Goal: Task Accomplishment & Management: Manage account settings

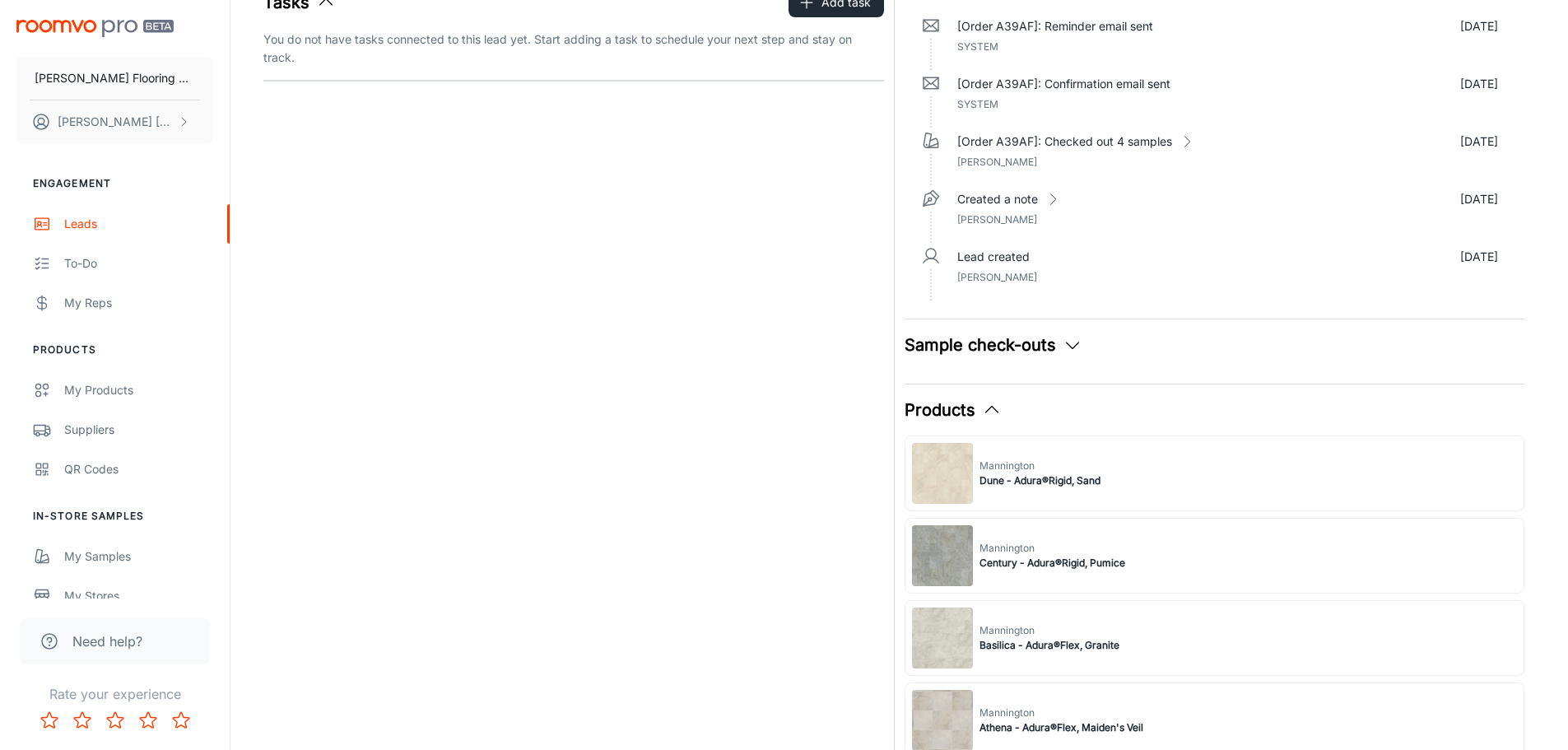
scroll to position [494, 0]
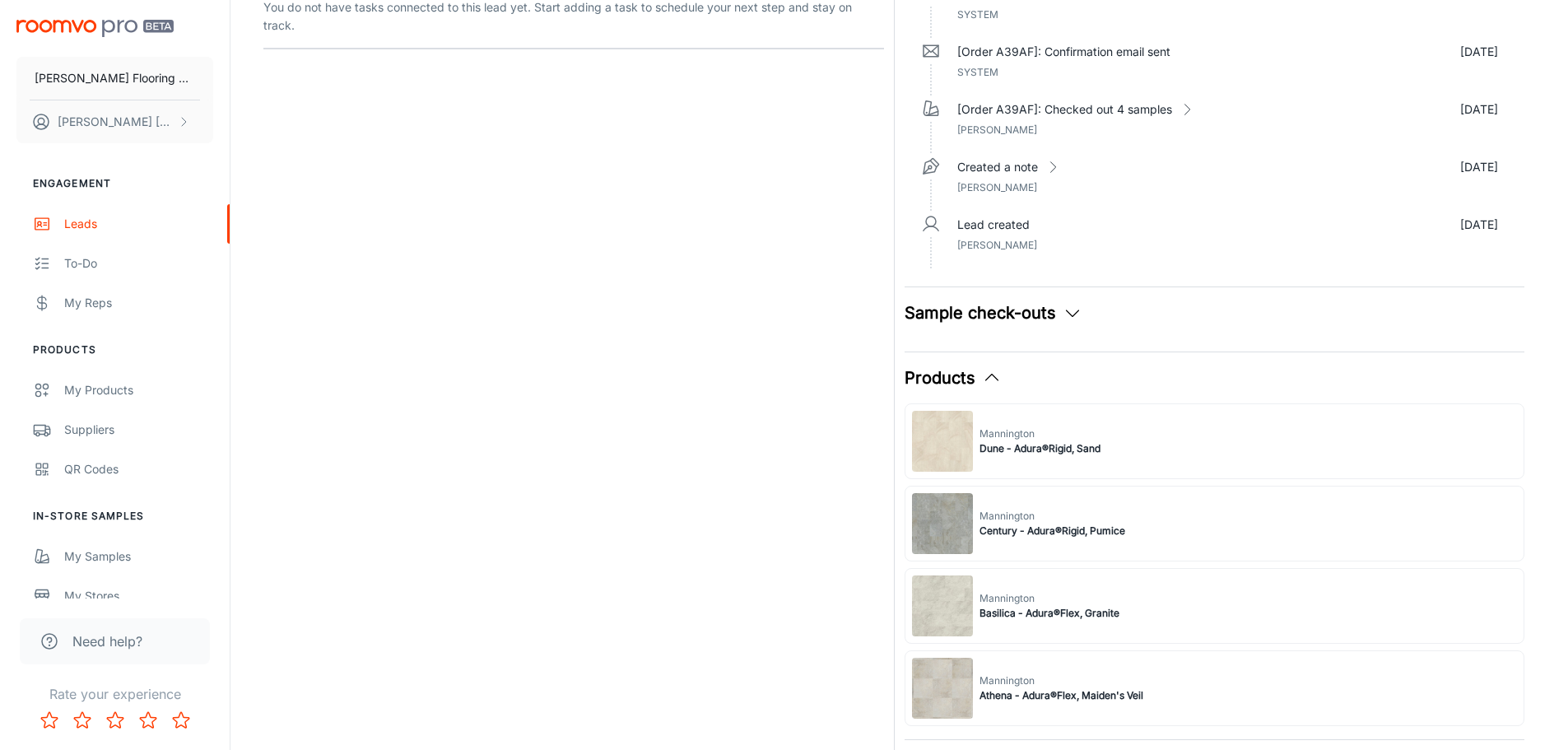
click at [1065, 306] on icon "button" at bounding box center [1073, 313] width 20 height 20
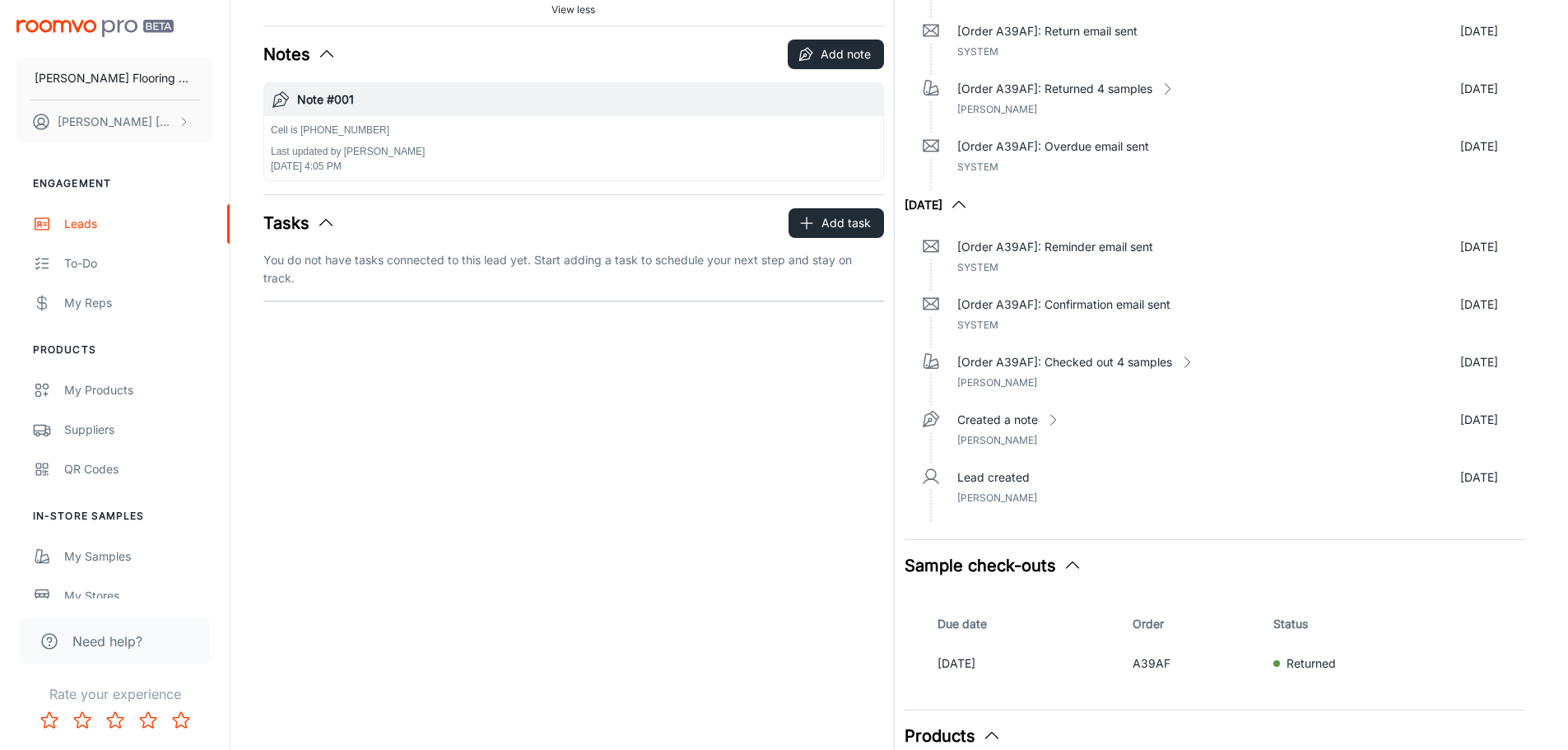
scroll to position [0, 0]
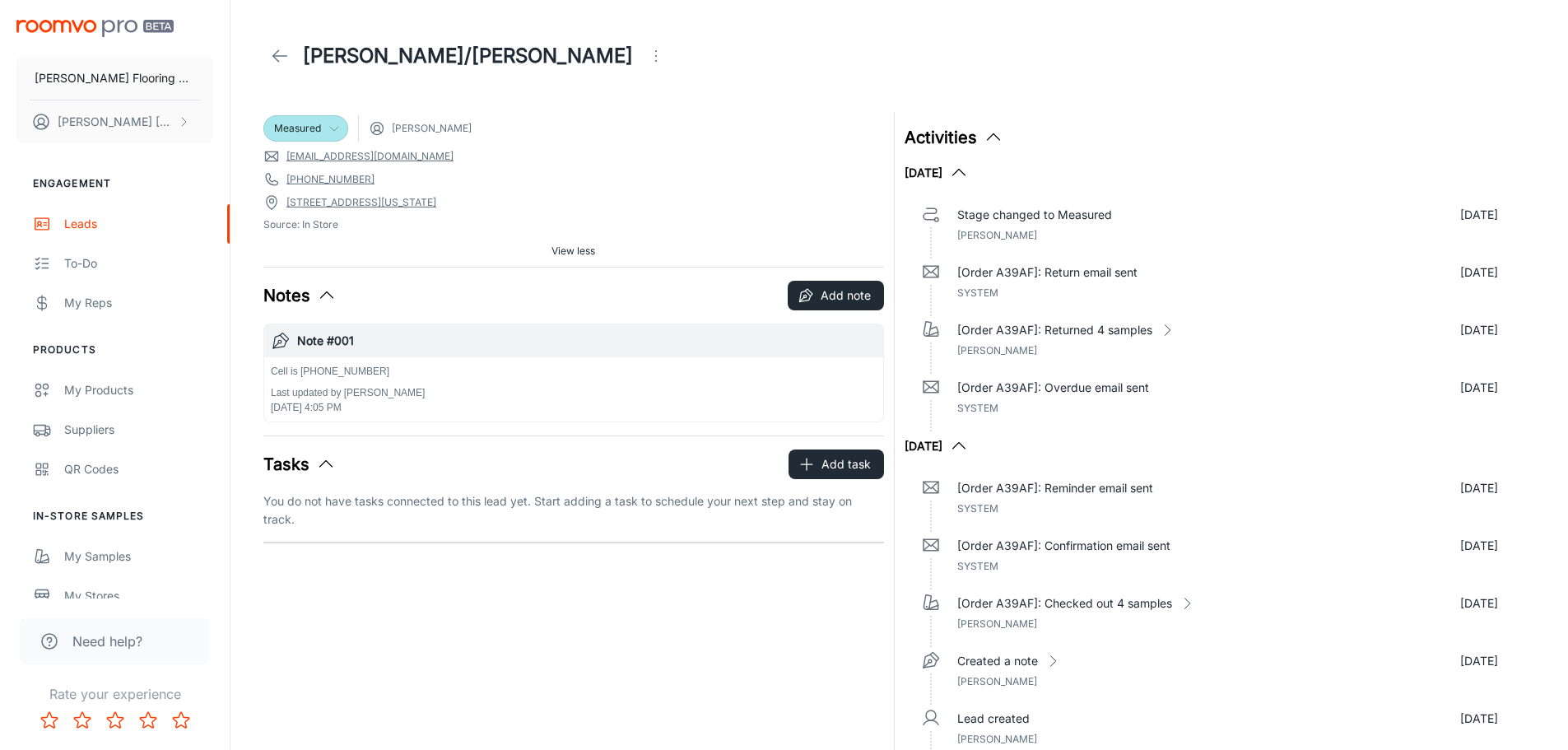
click at [334, 131] on polyline at bounding box center [334, 129] width 8 height 4
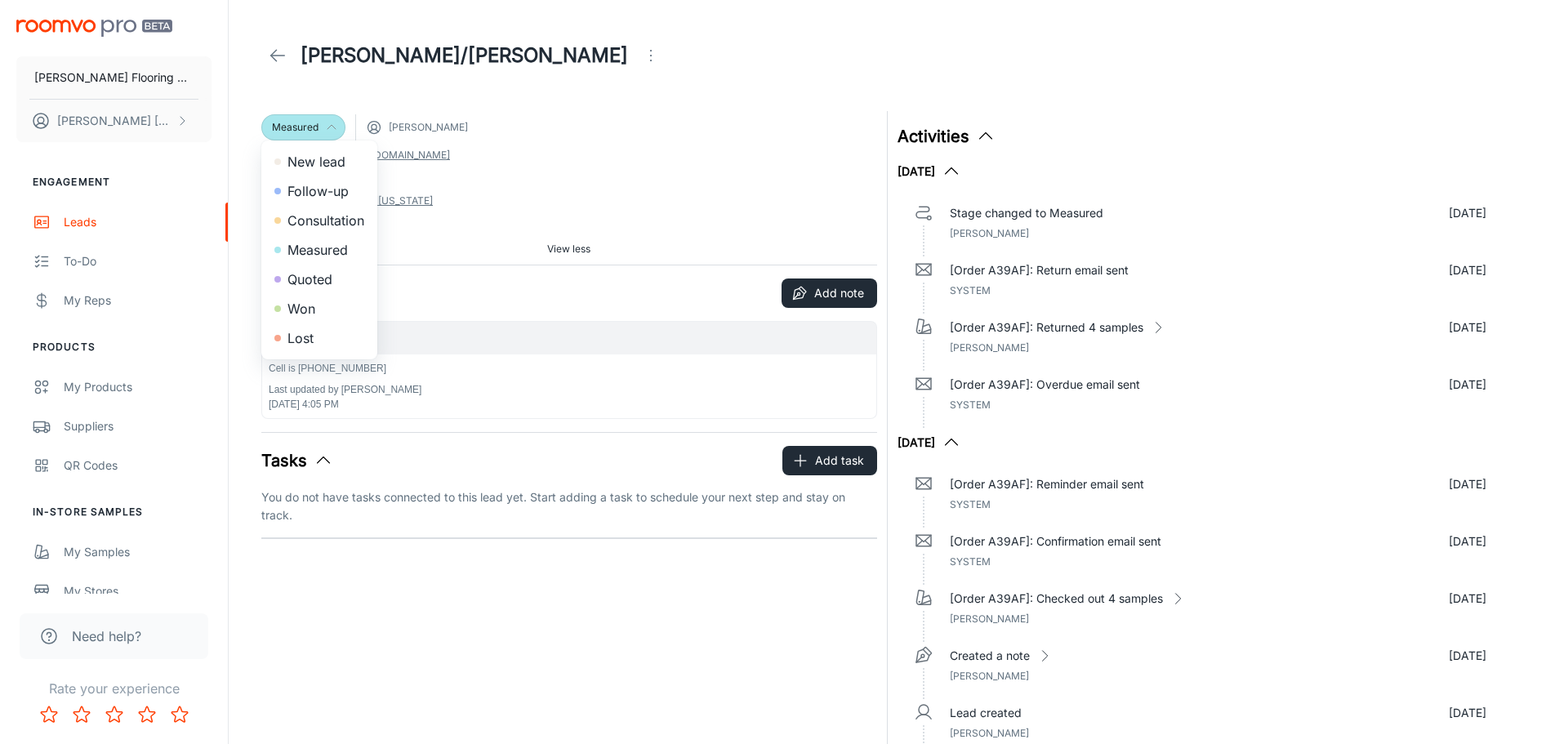
click at [313, 283] on li "Quoted" at bounding box center [319, 280] width 116 height 30
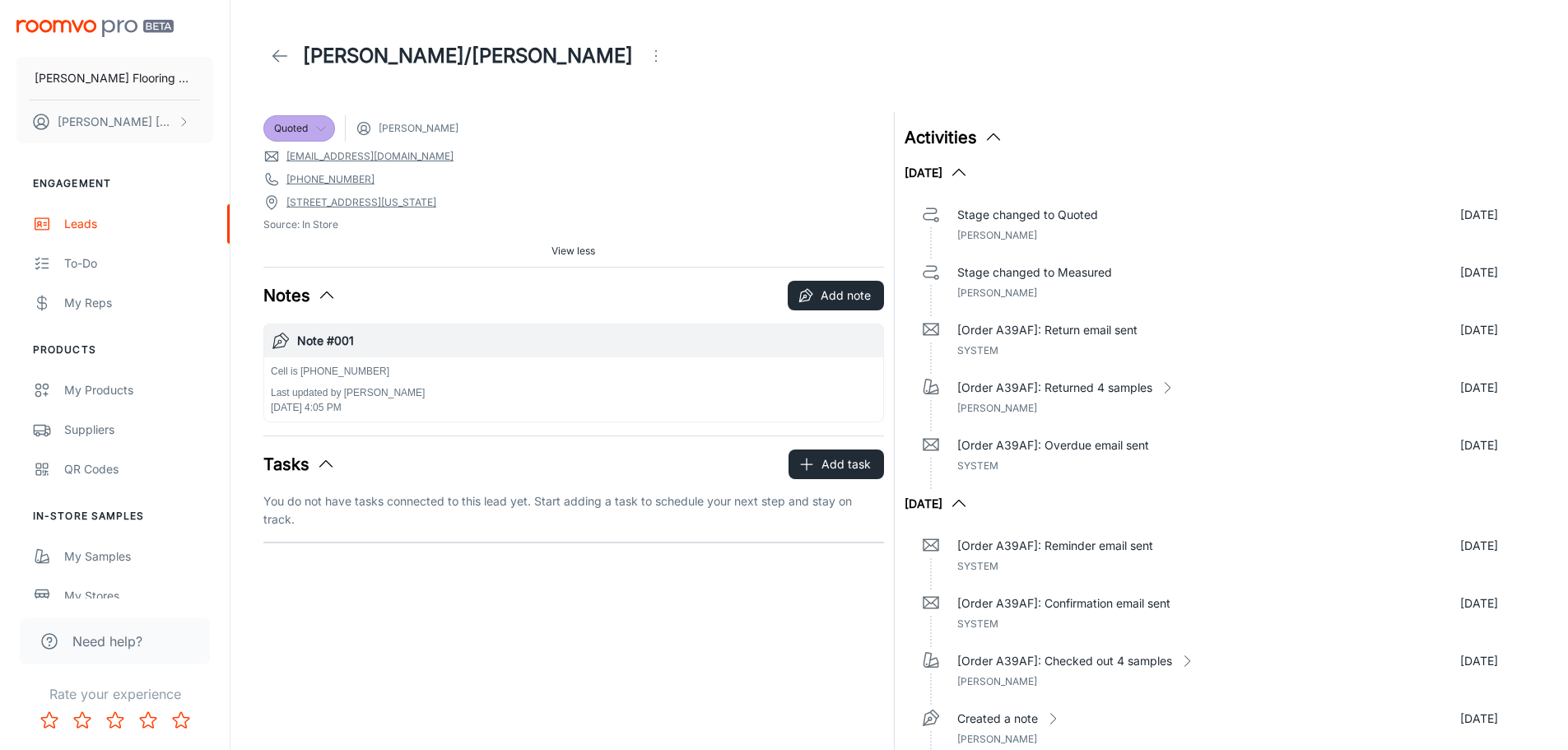
click at [272, 53] on icon at bounding box center [280, 56] width 20 height 20
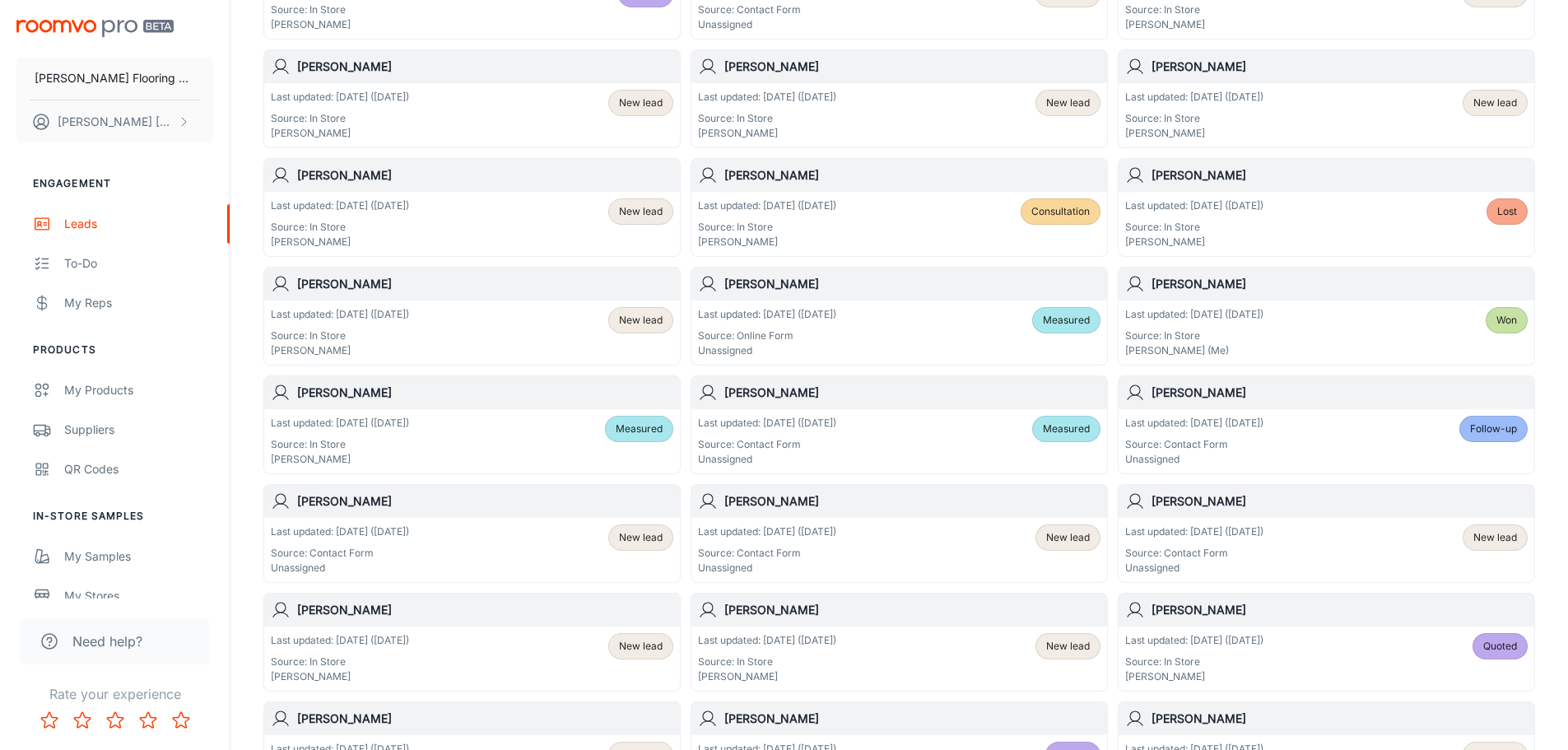
scroll to position [329, 0]
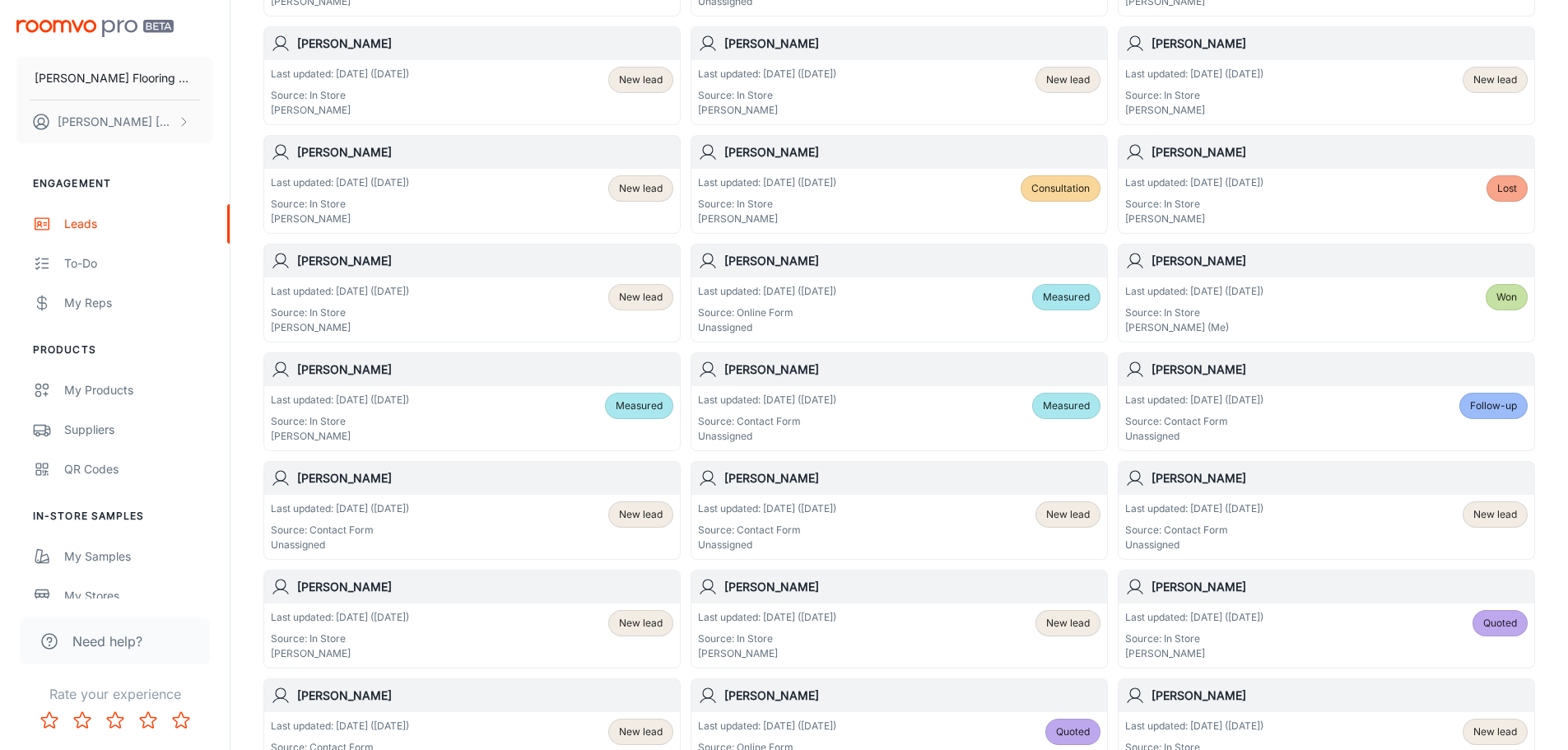
click at [1082, 412] on span "Measured" at bounding box center [1066, 407] width 47 height 15
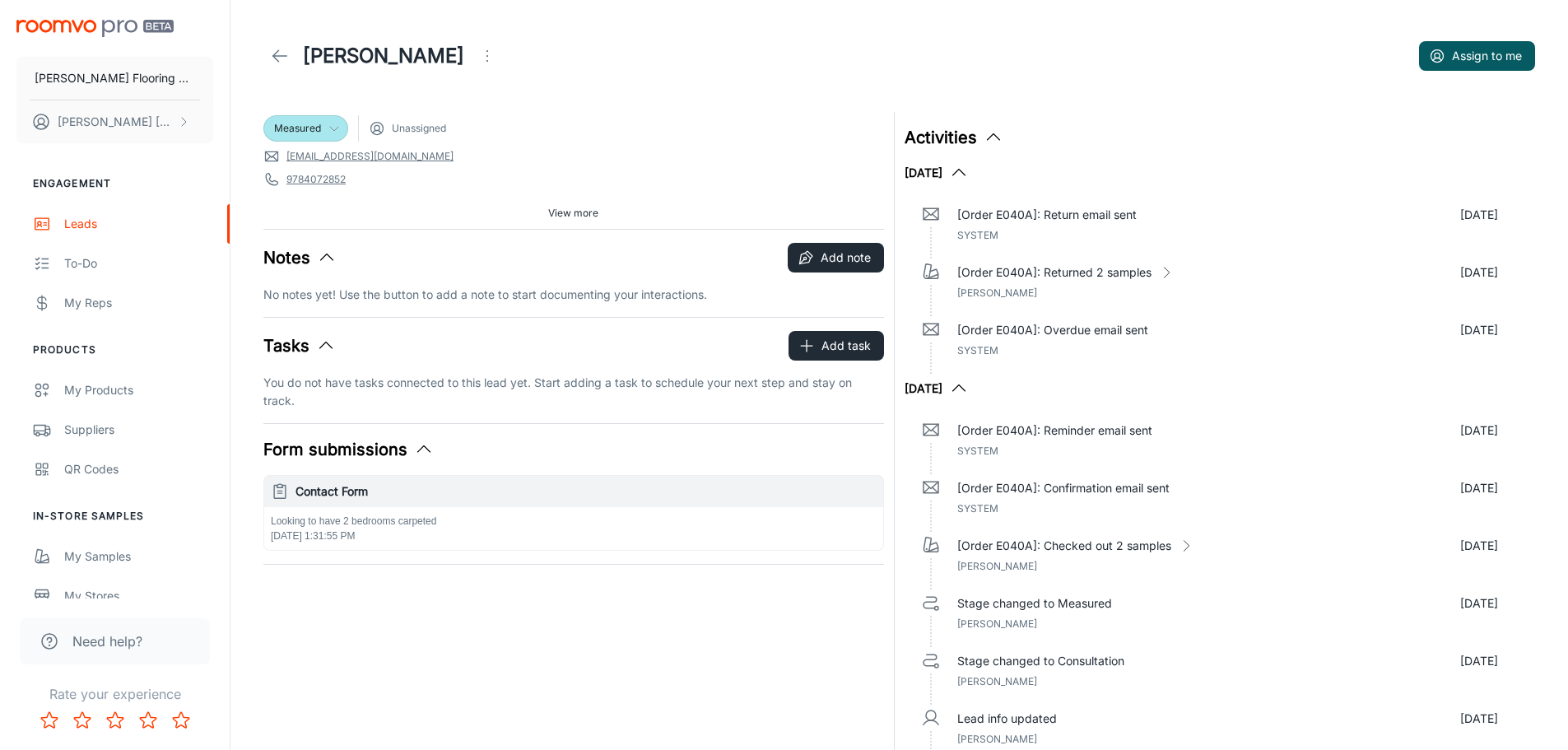
click at [332, 128] on icon at bounding box center [334, 129] width 13 height 13
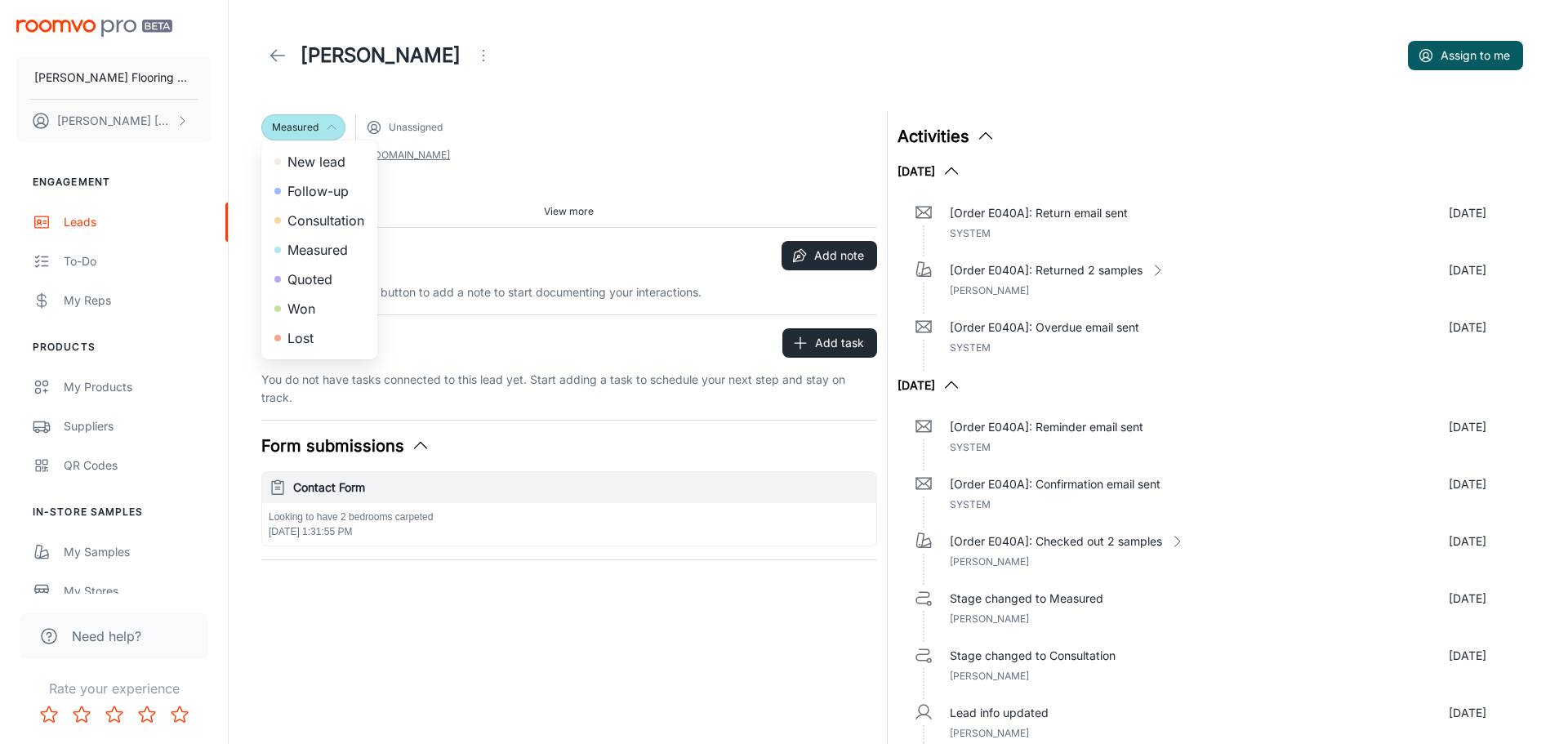
click at [306, 284] on li "Quoted" at bounding box center [319, 280] width 116 height 30
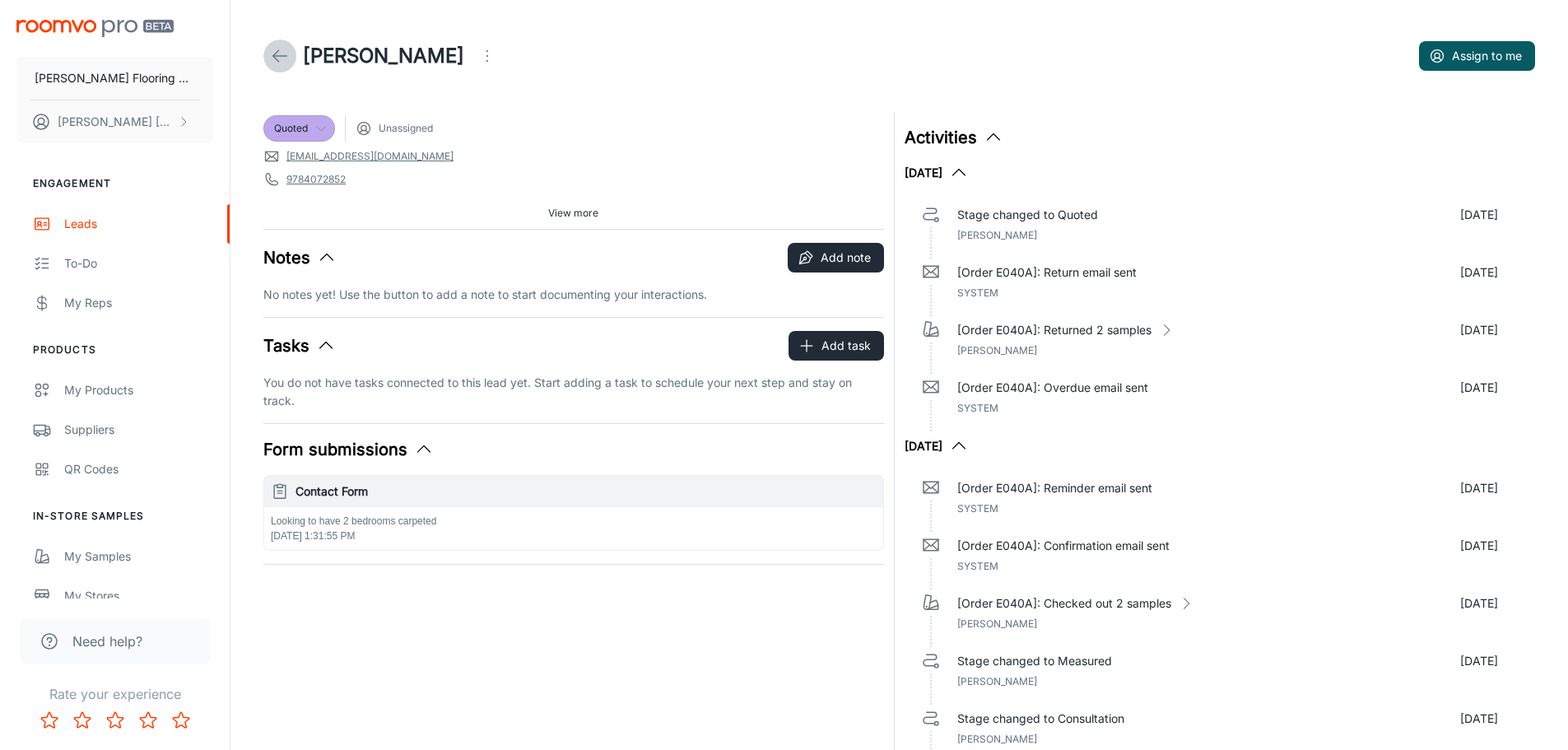
click at [278, 56] on line at bounding box center [280, 56] width 14 height 0
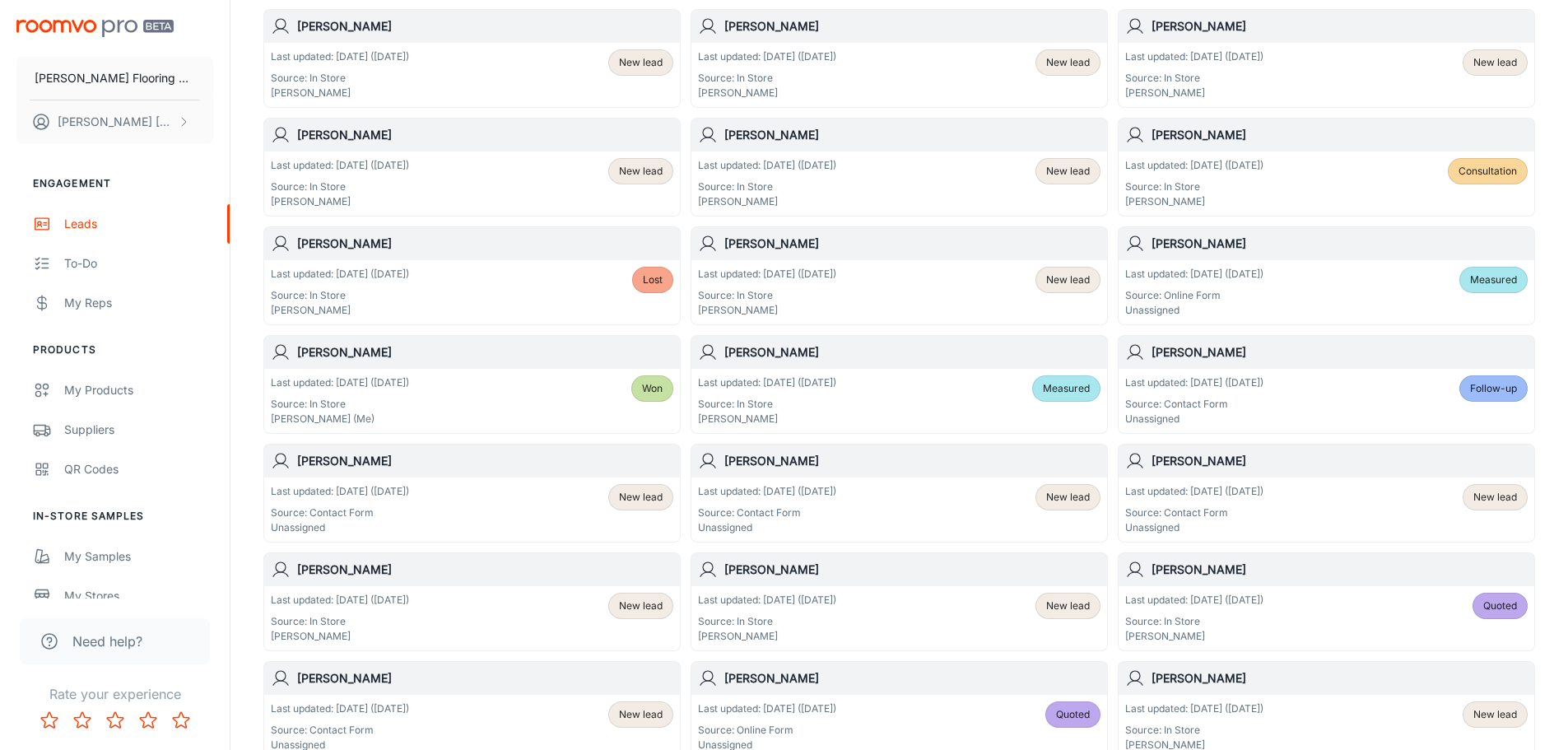
scroll to position [412, 0]
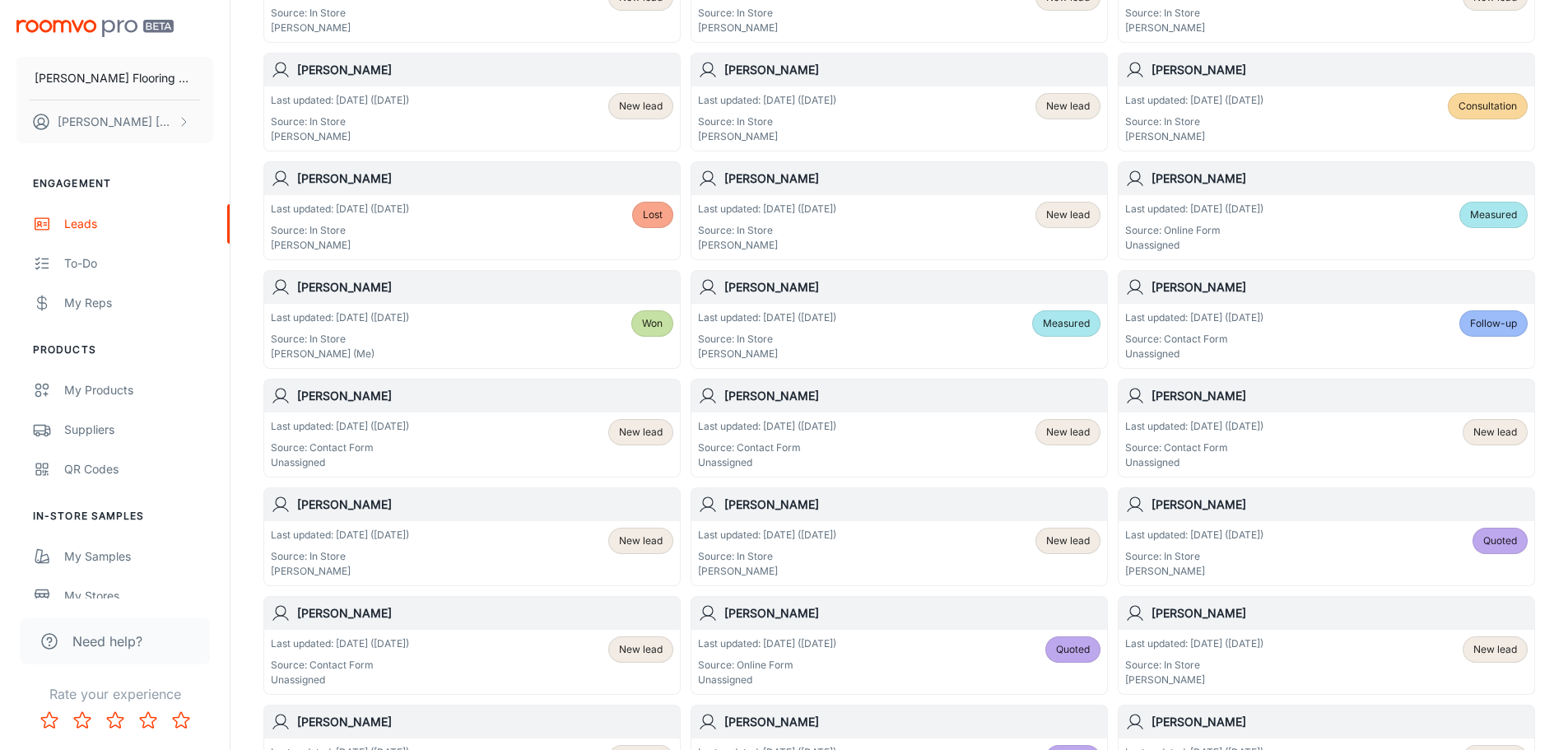
click at [1075, 323] on span "Measured" at bounding box center [1066, 324] width 47 height 15
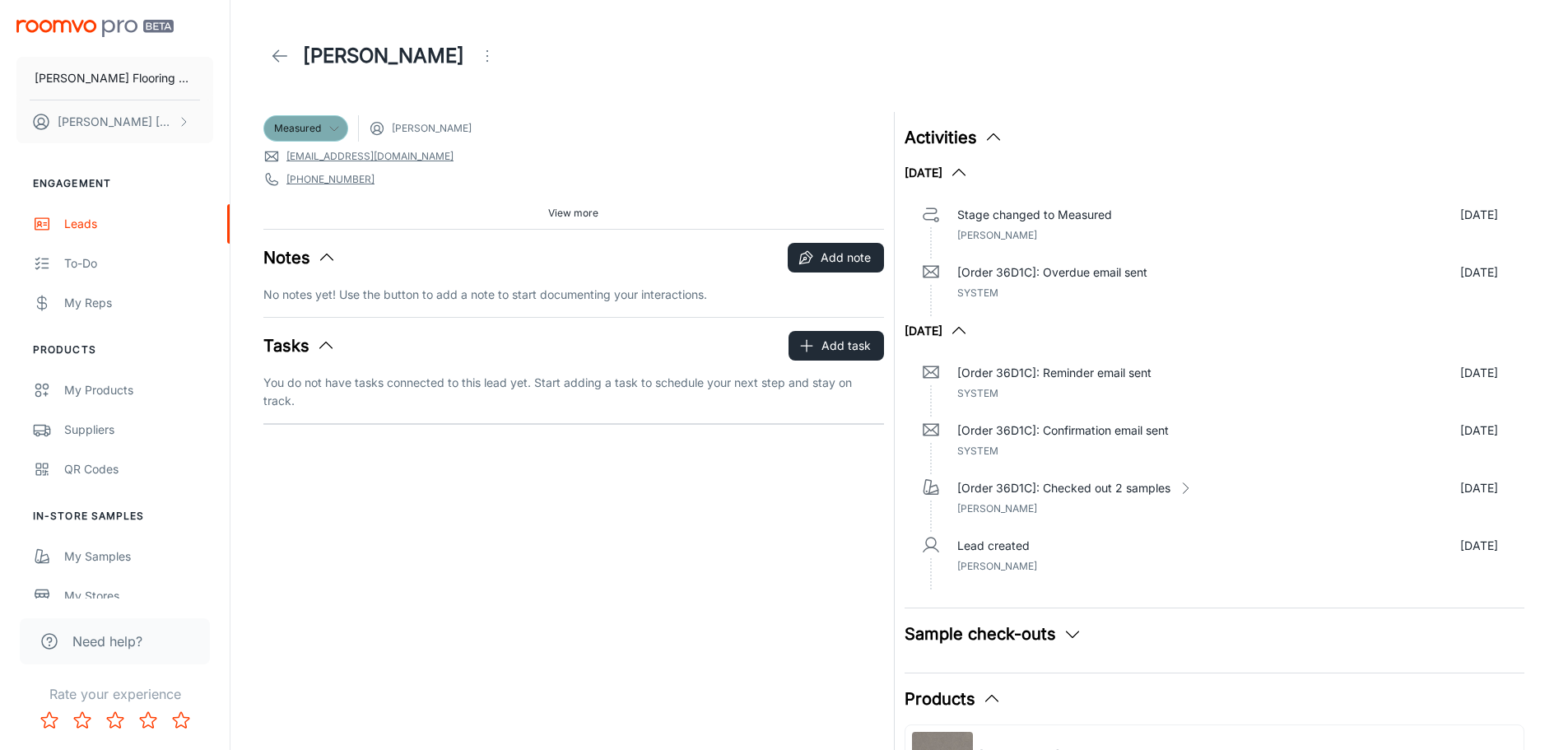
click at [330, 129] on icon at bounding box center [334, 129] width 13 height 13
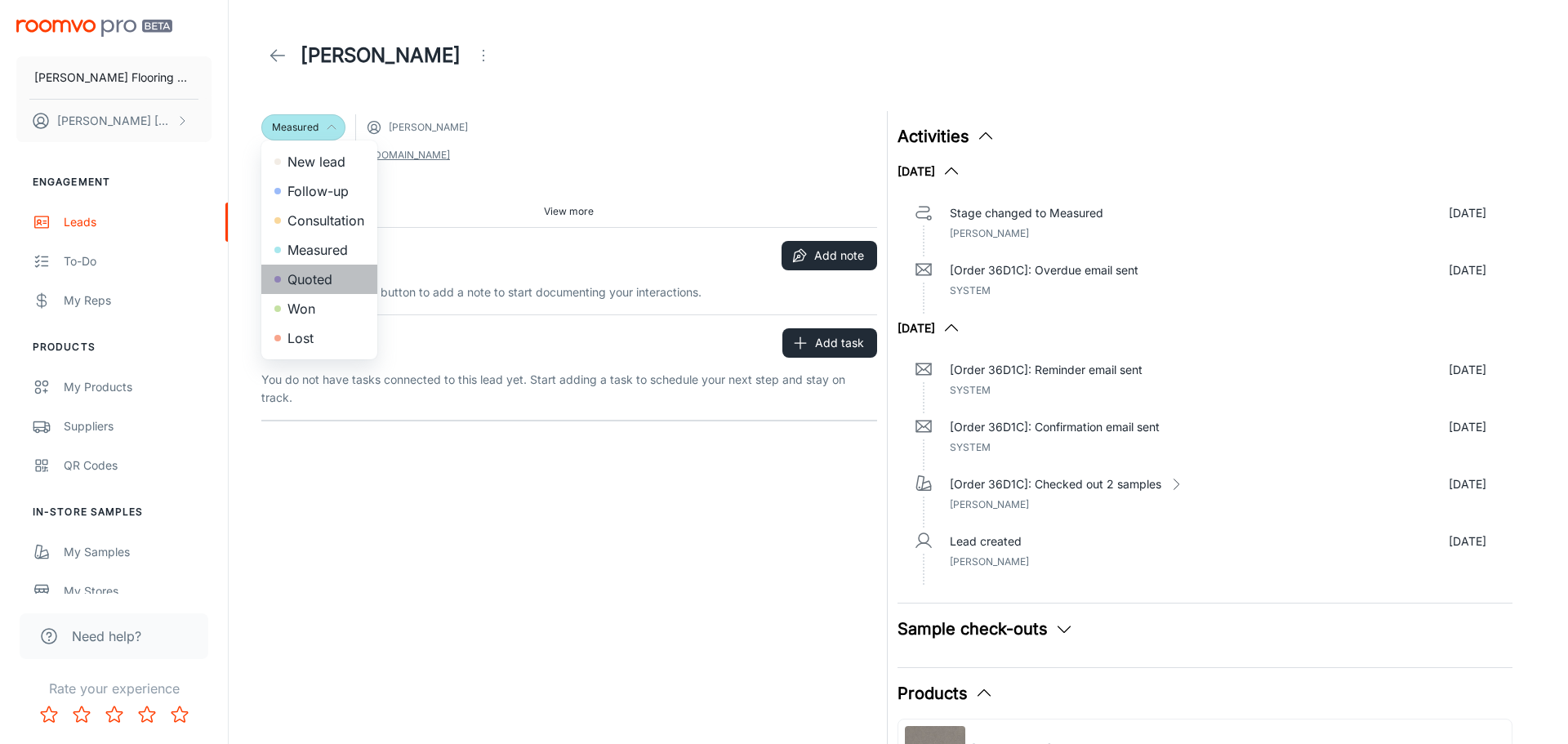
click at [323, 281] on li "Quoted" at bounding box center [319, 280] width 116 height 30
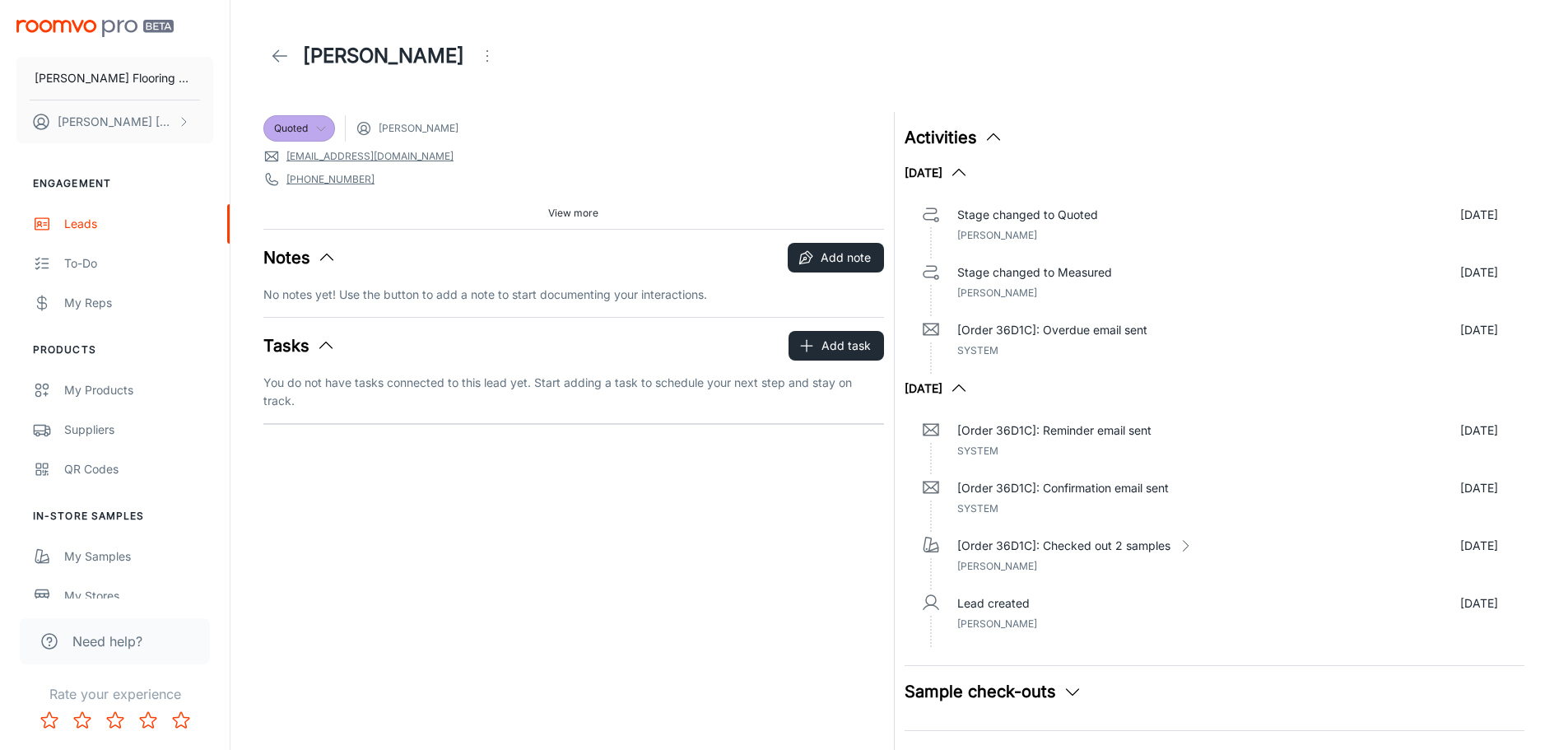
click at [288, 57] on icon at bounding box center [280, 56] width 20 height 20
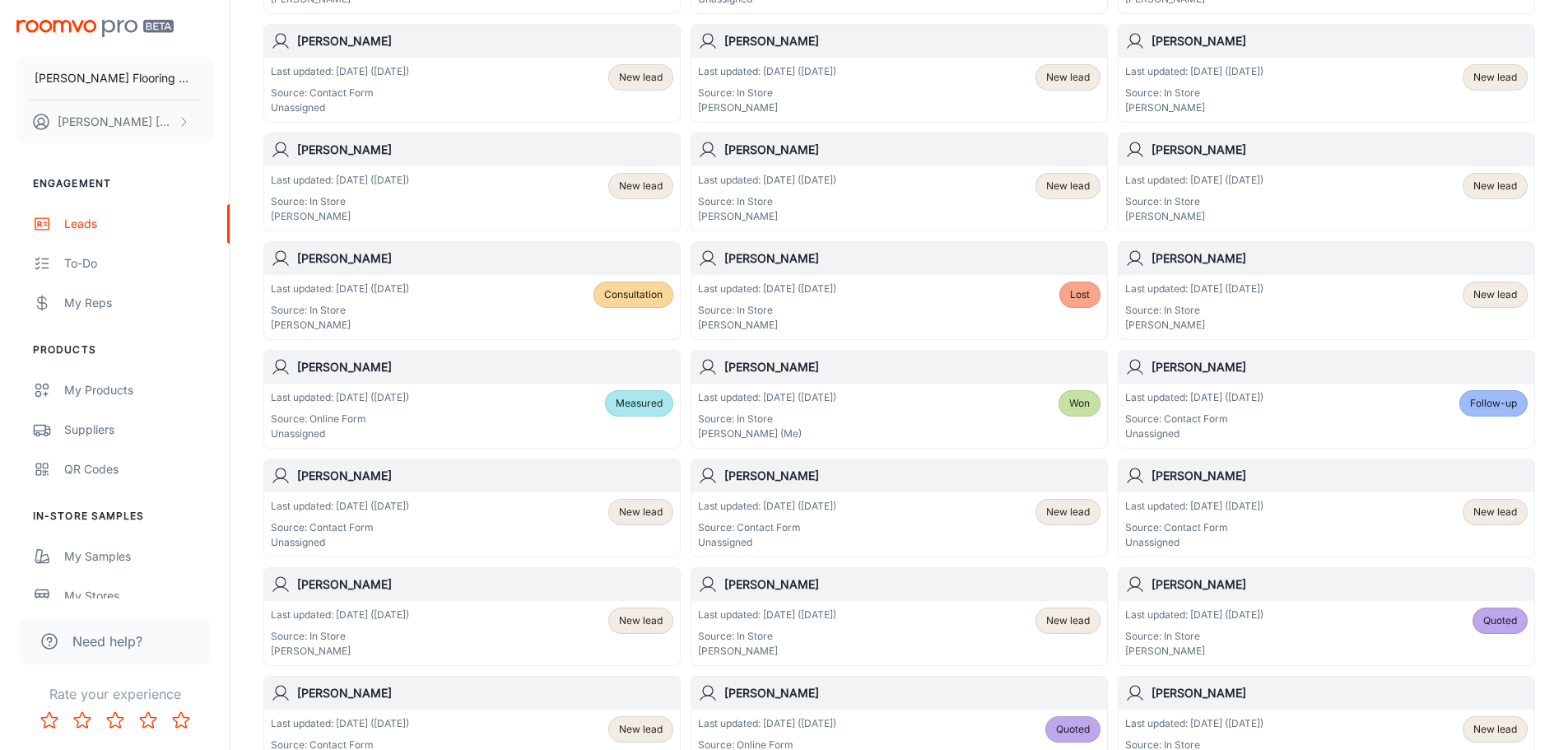
scroll to position [412, 0]
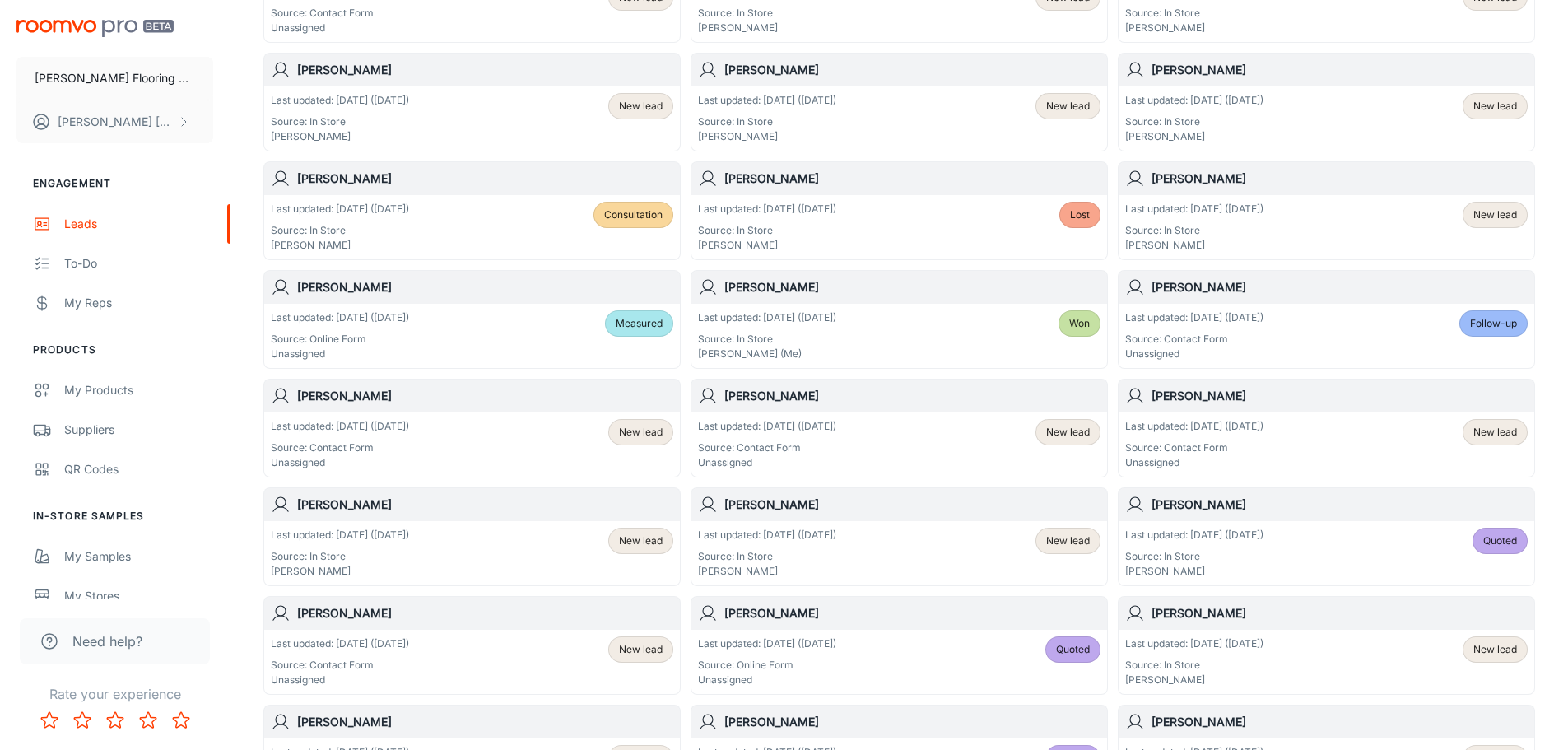
click at [1090, 538] on span "New lead" at bounding box center [1068, 541] width 44 height 15
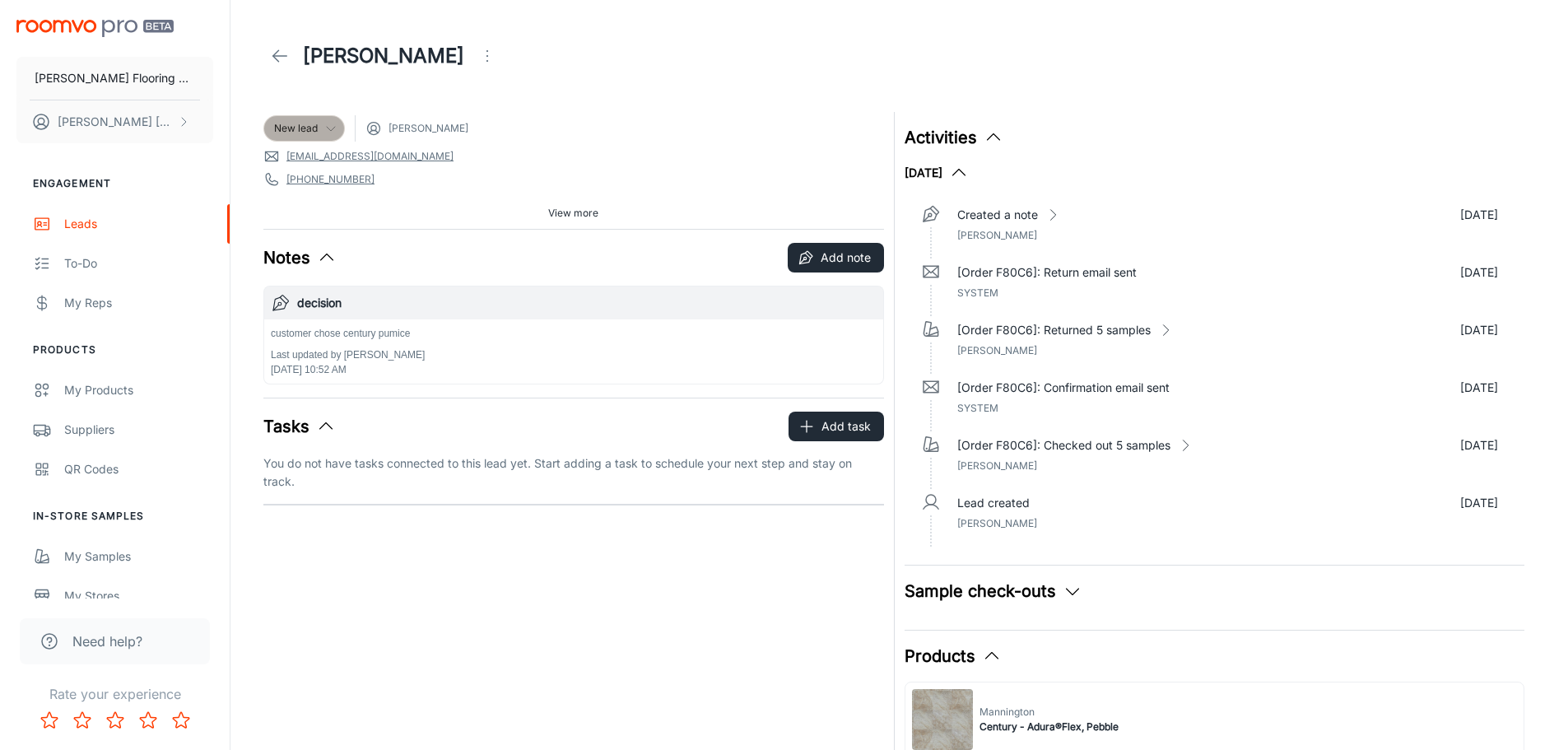
click at [329, 125] on icon at bounding box center [331, 129] width 13 height 13
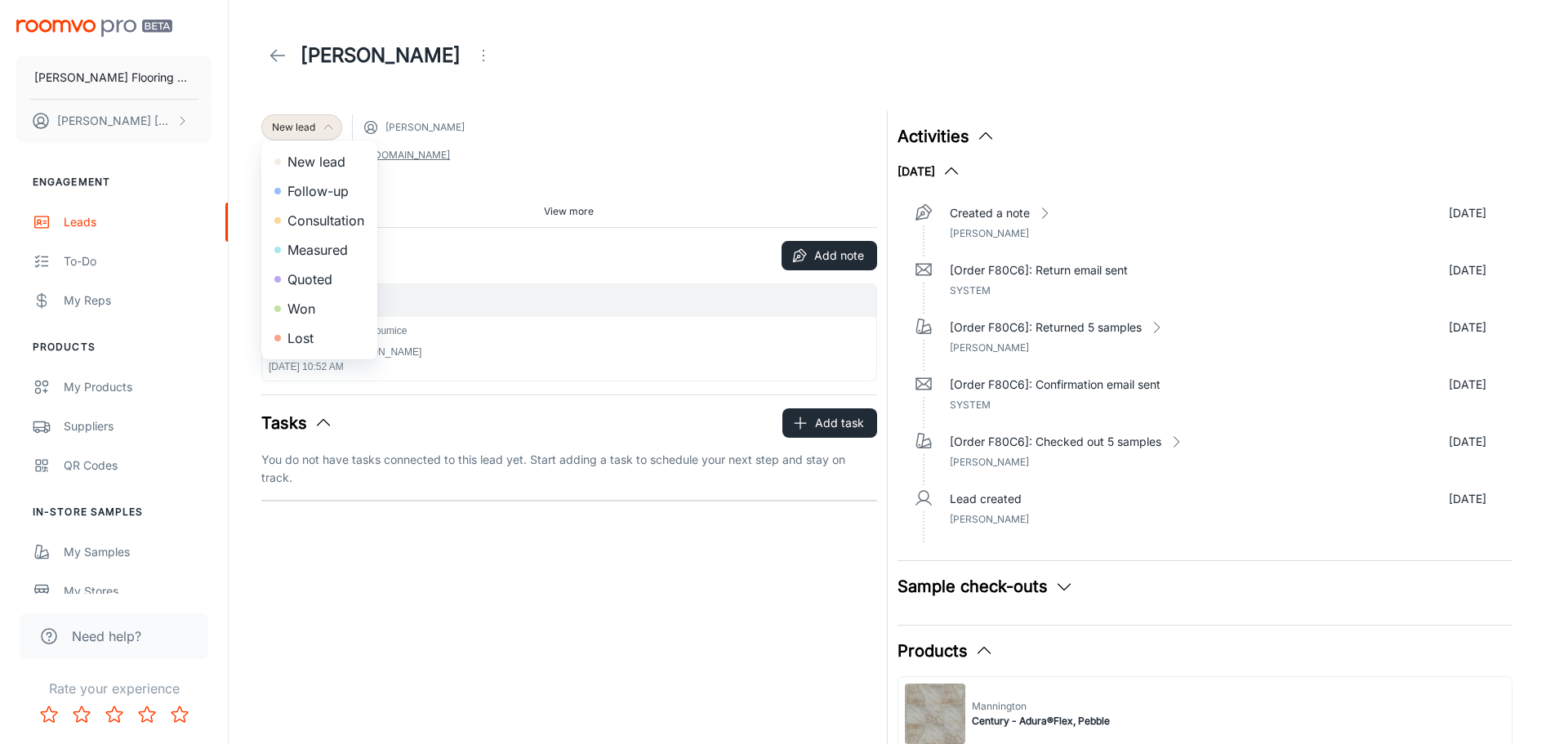
click at [316, 275] on li "Quoted" at bounding box center [319, 280] width 116 height 30
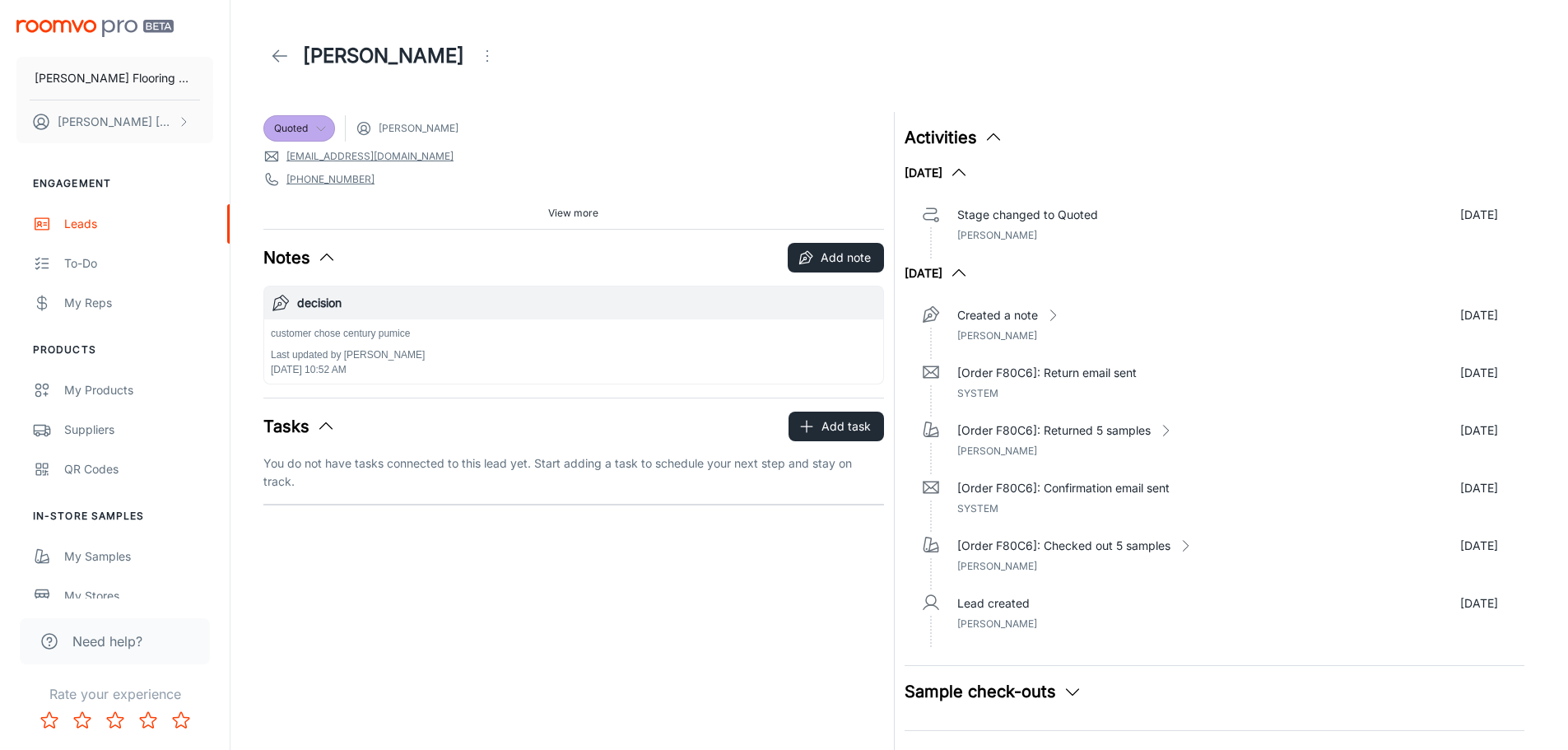
click at [274, 57] on polyline at bounding box center [276, 56] width 6 height 12
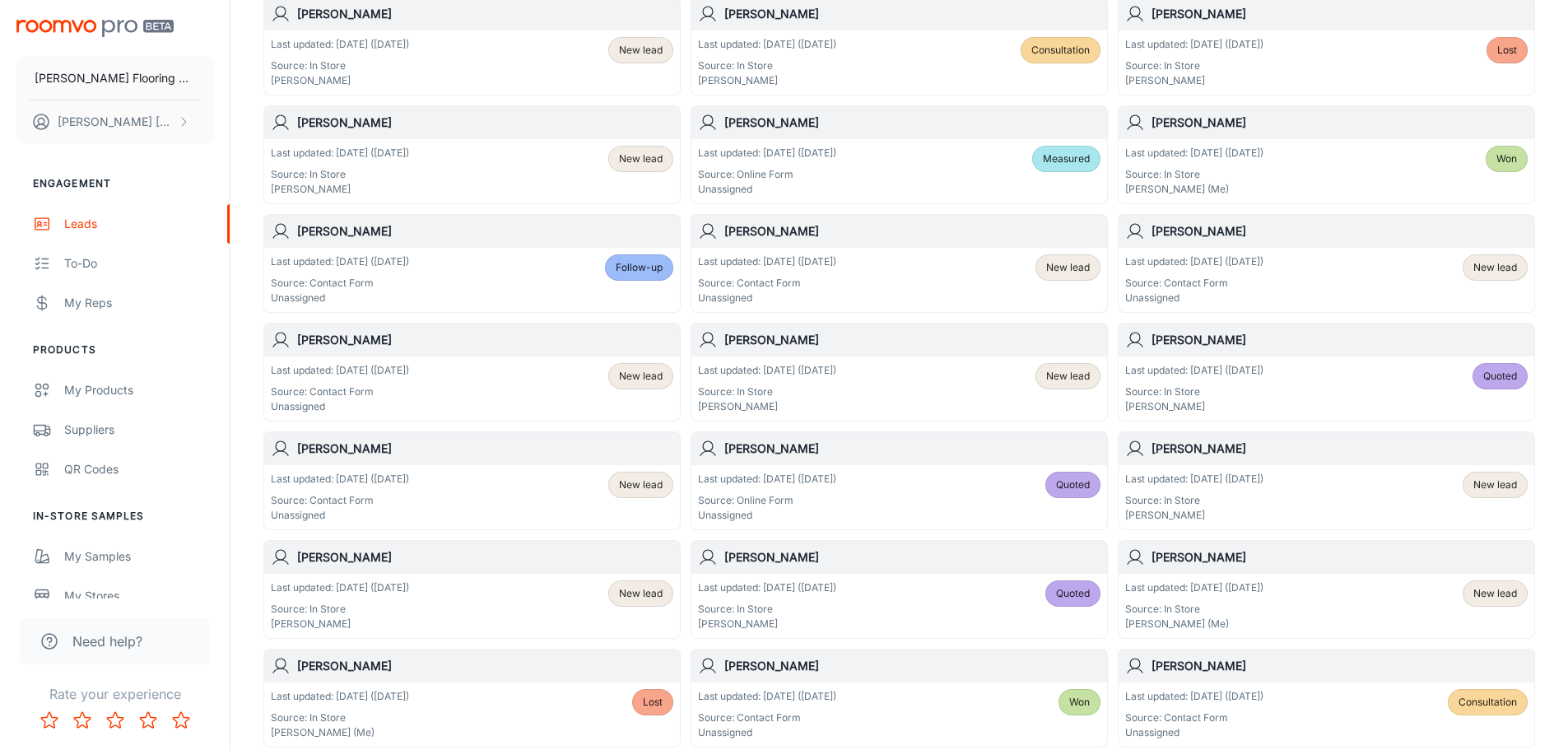
scroll to position [659, 0]
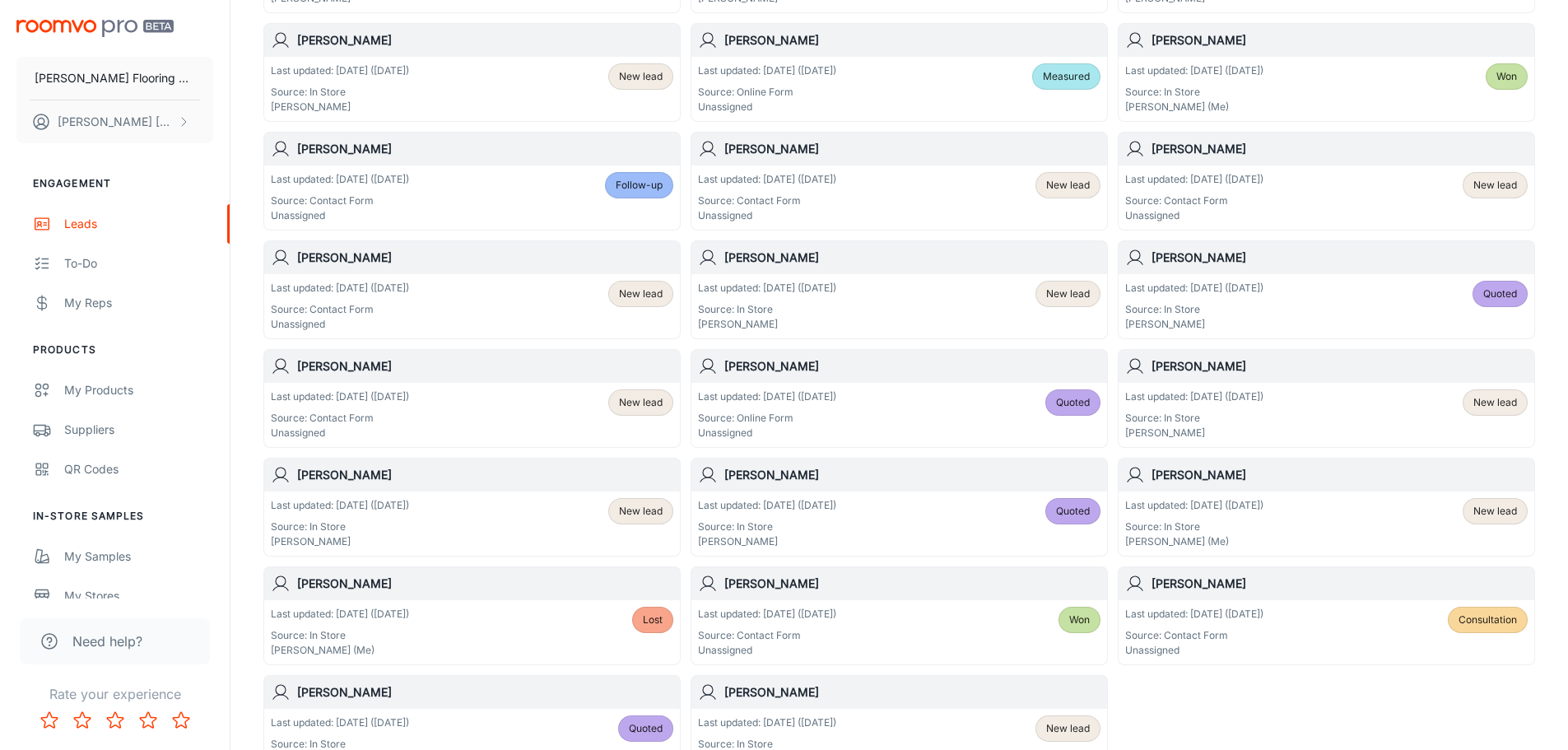
click at [535, 512] on div "Last updated: [DATE] ([DATE]) Source: In Store [PERSON_NAME] New lead" at bounding box center [472, 524] width 402 height 51
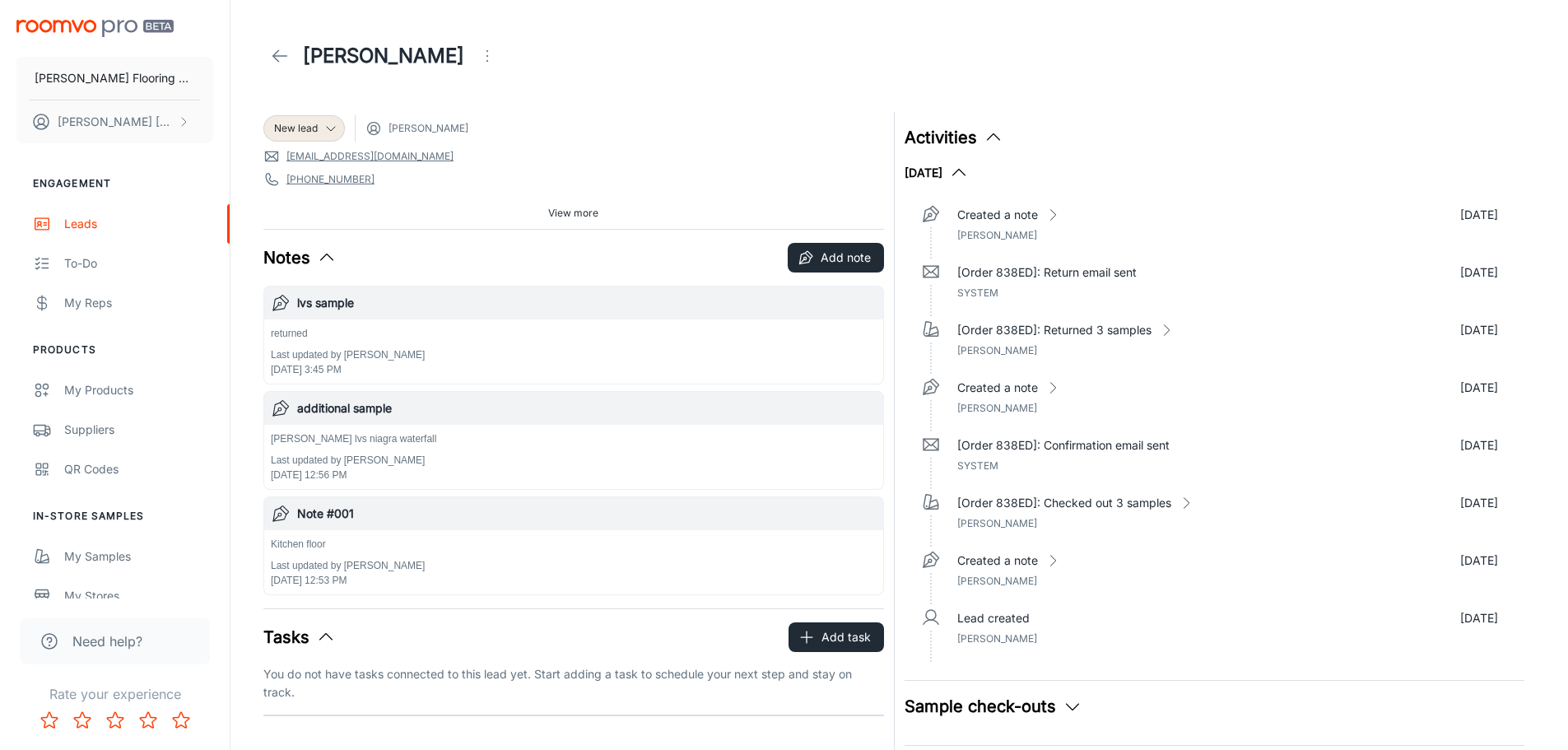
click at [561, 211] on span "View more" at bounding box center [573, 213] width 51 height 15
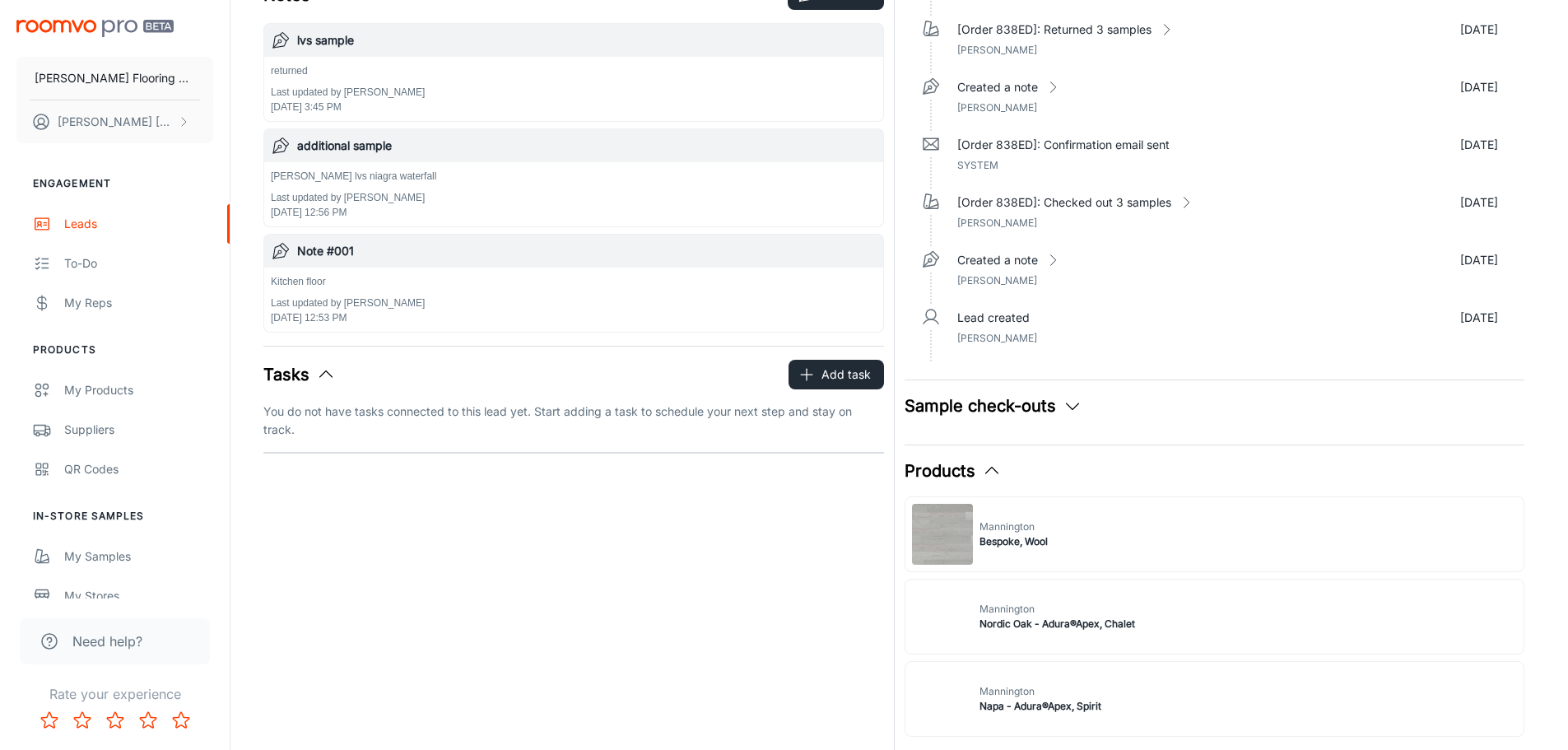
scroll to position [329, 0]
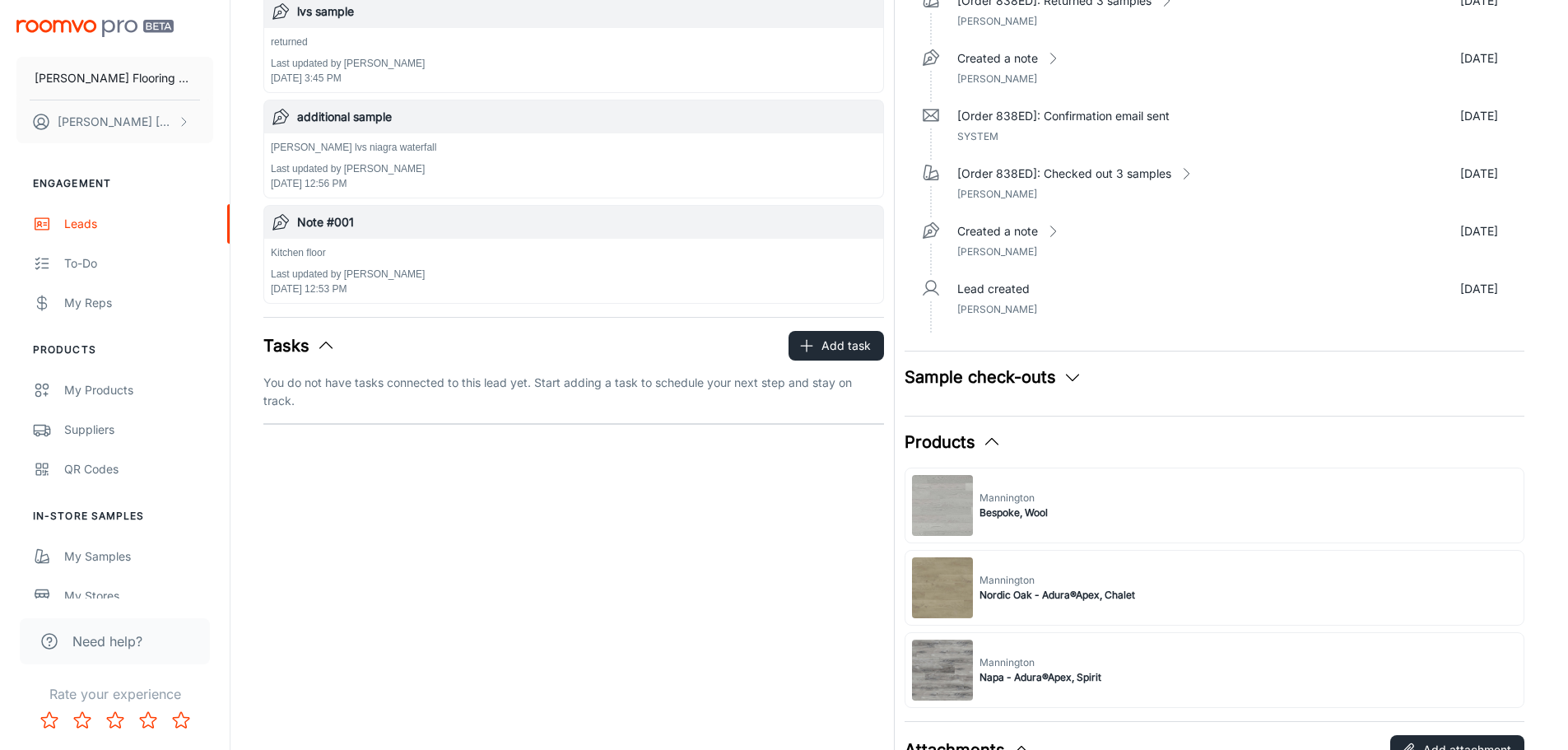
click at [1071, 378] on icon "button" at bounding box center [1073, 377] width 20 height 20
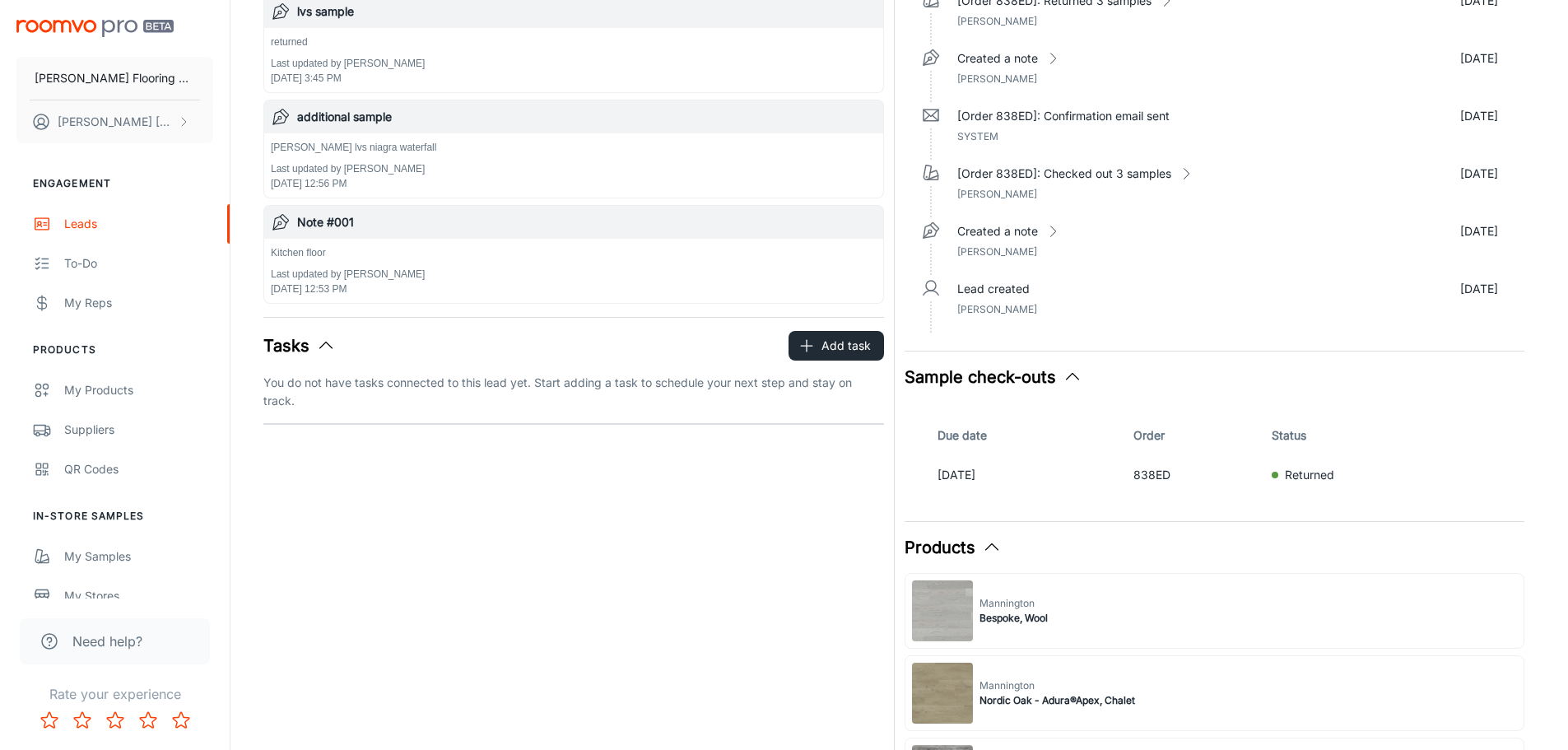
click at [1070, 375] on polyline "button" at bounding box center [1072, 377] width 12 height 7
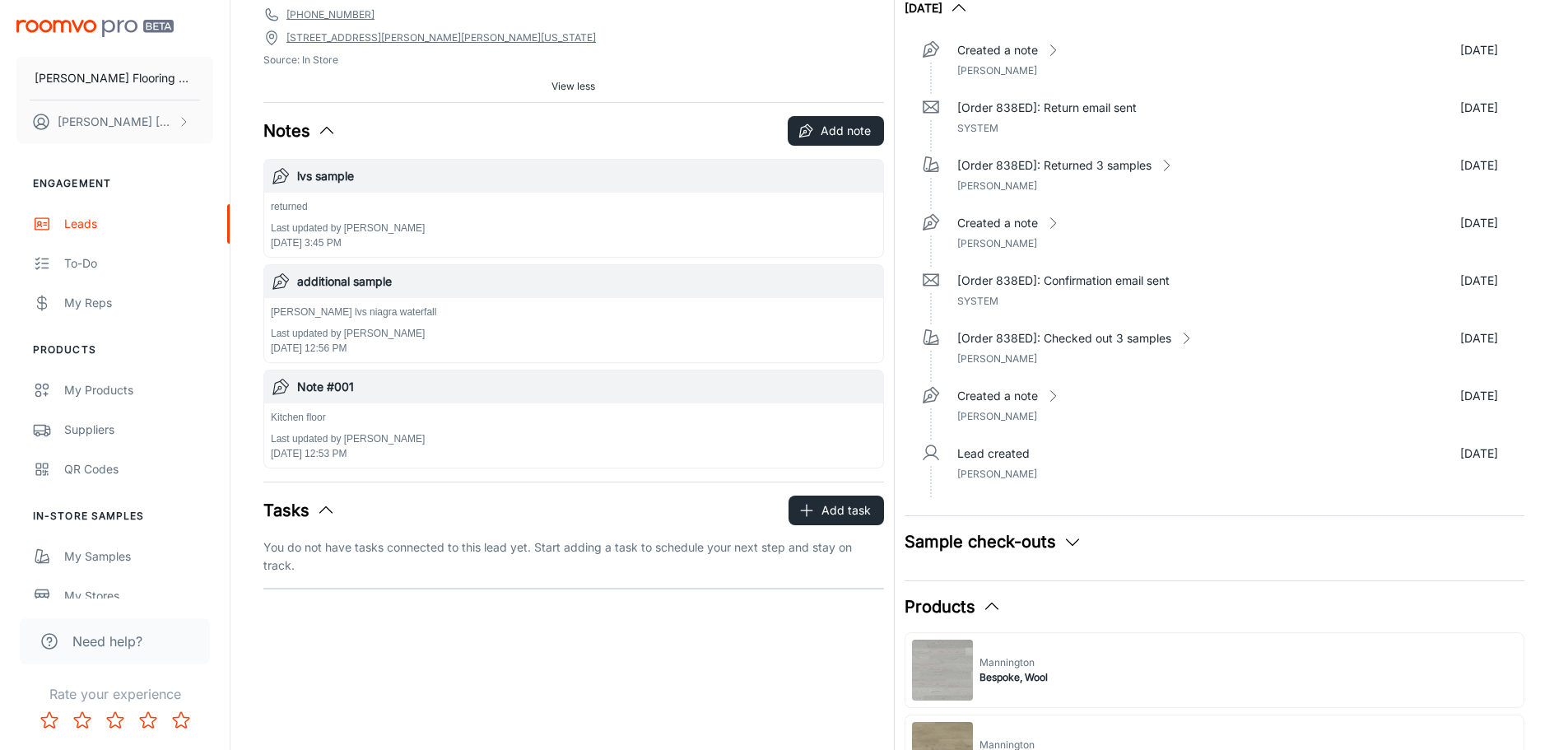
scroll to position [0, 0]
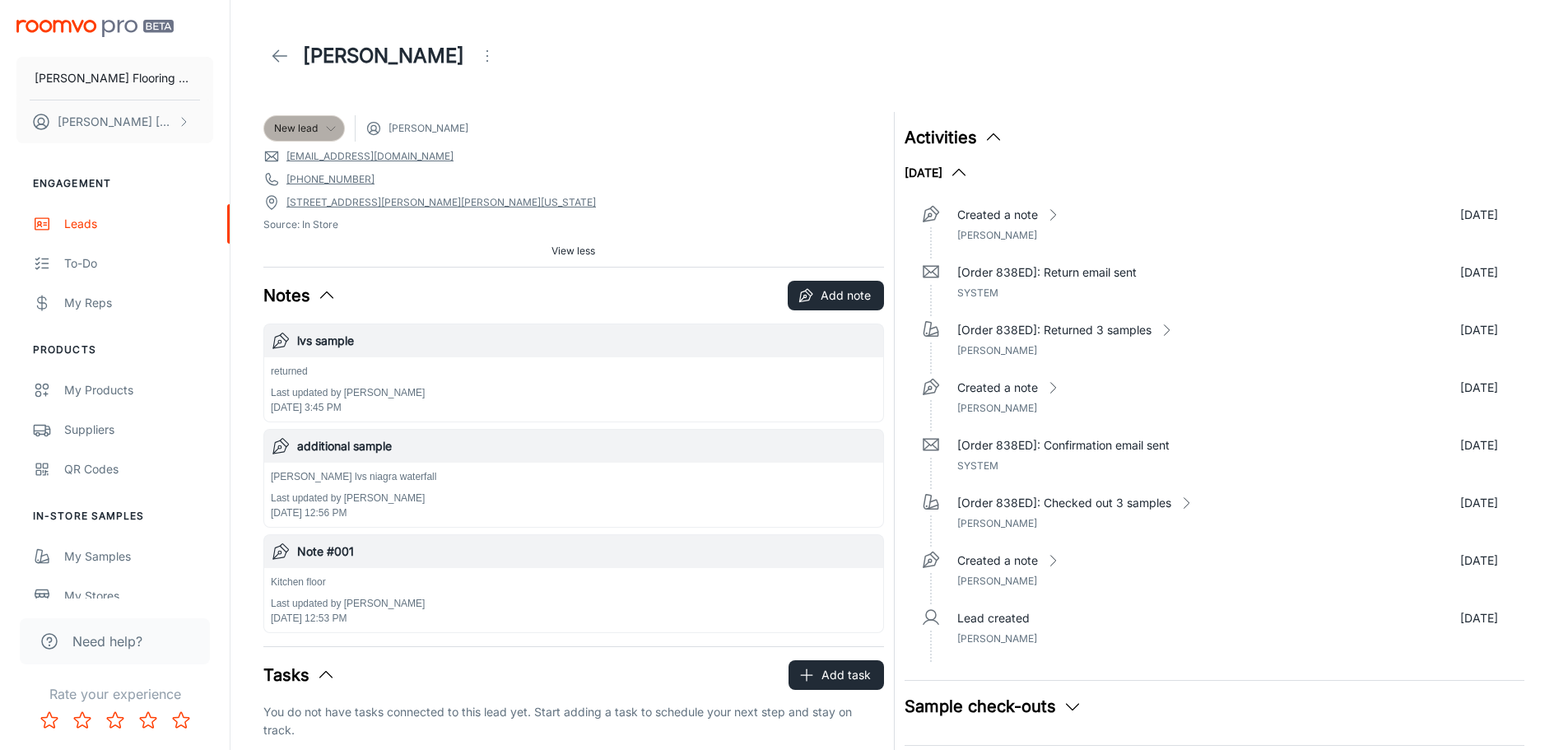
click at [331, 128] on icon at bounding box center [331, 129] width 13 height 13
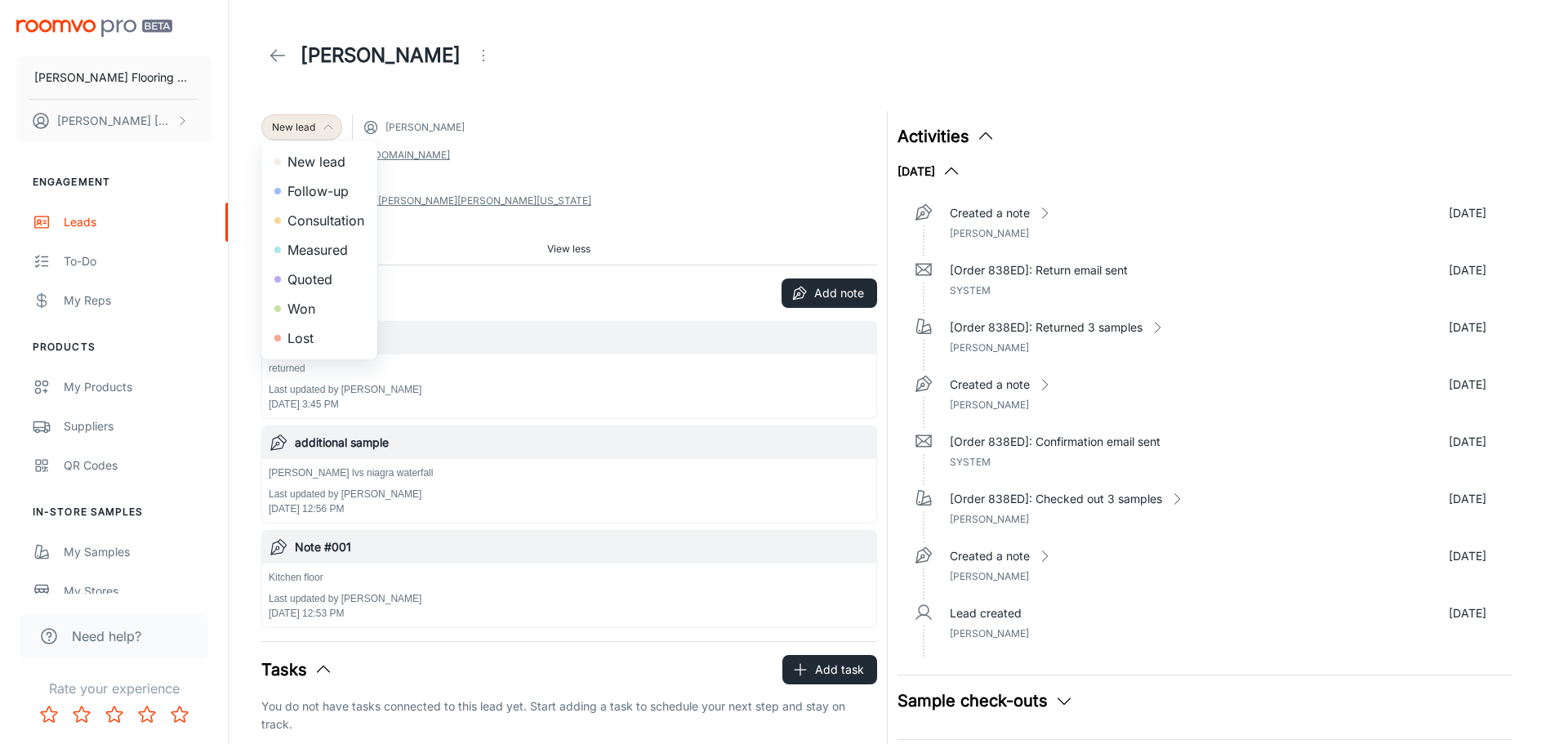
click at [312, 307] on li "Won" at bounding box center [319, 309] width 116 height 30
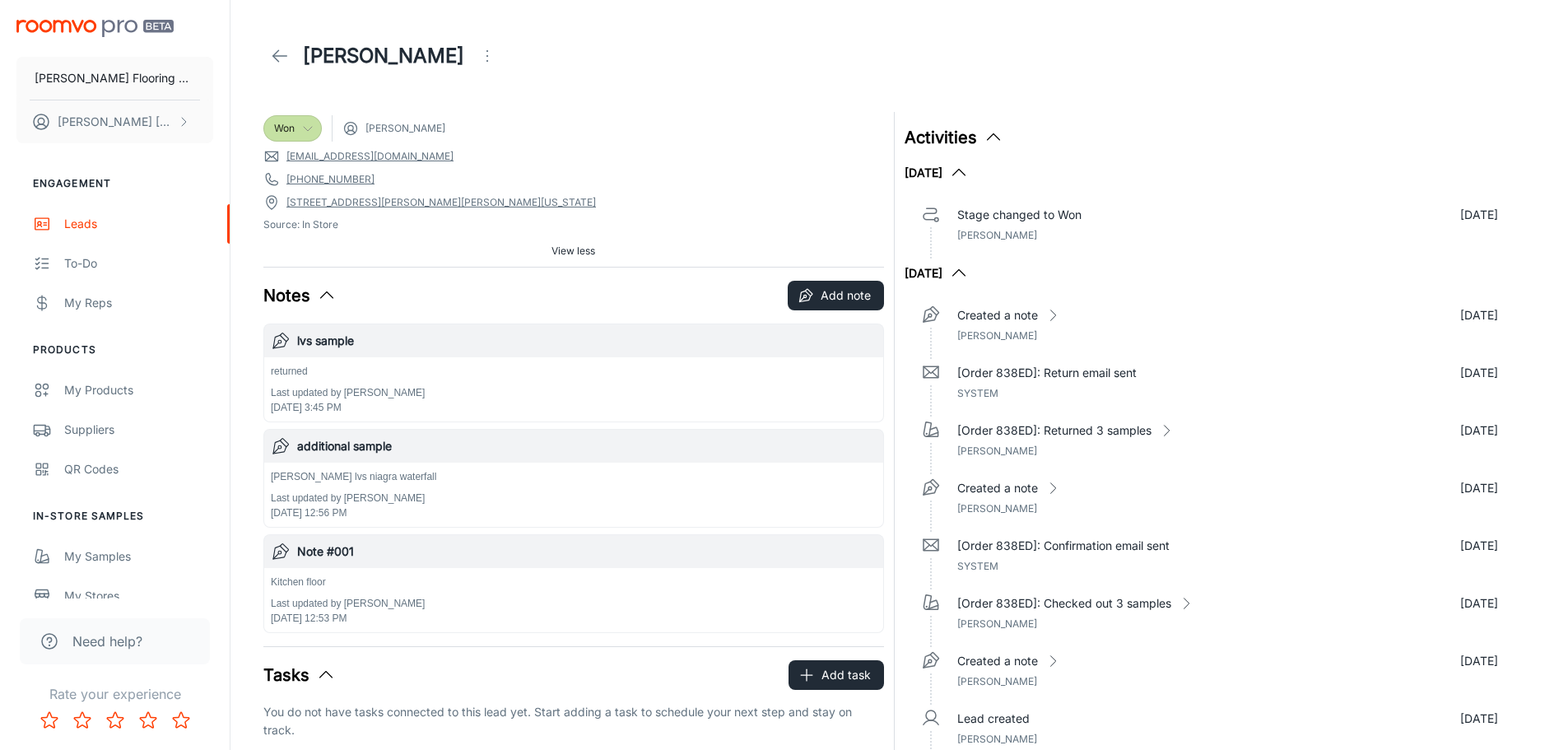
click at [287, 56] on line at bounding box center [280, 56] width 14 height 0
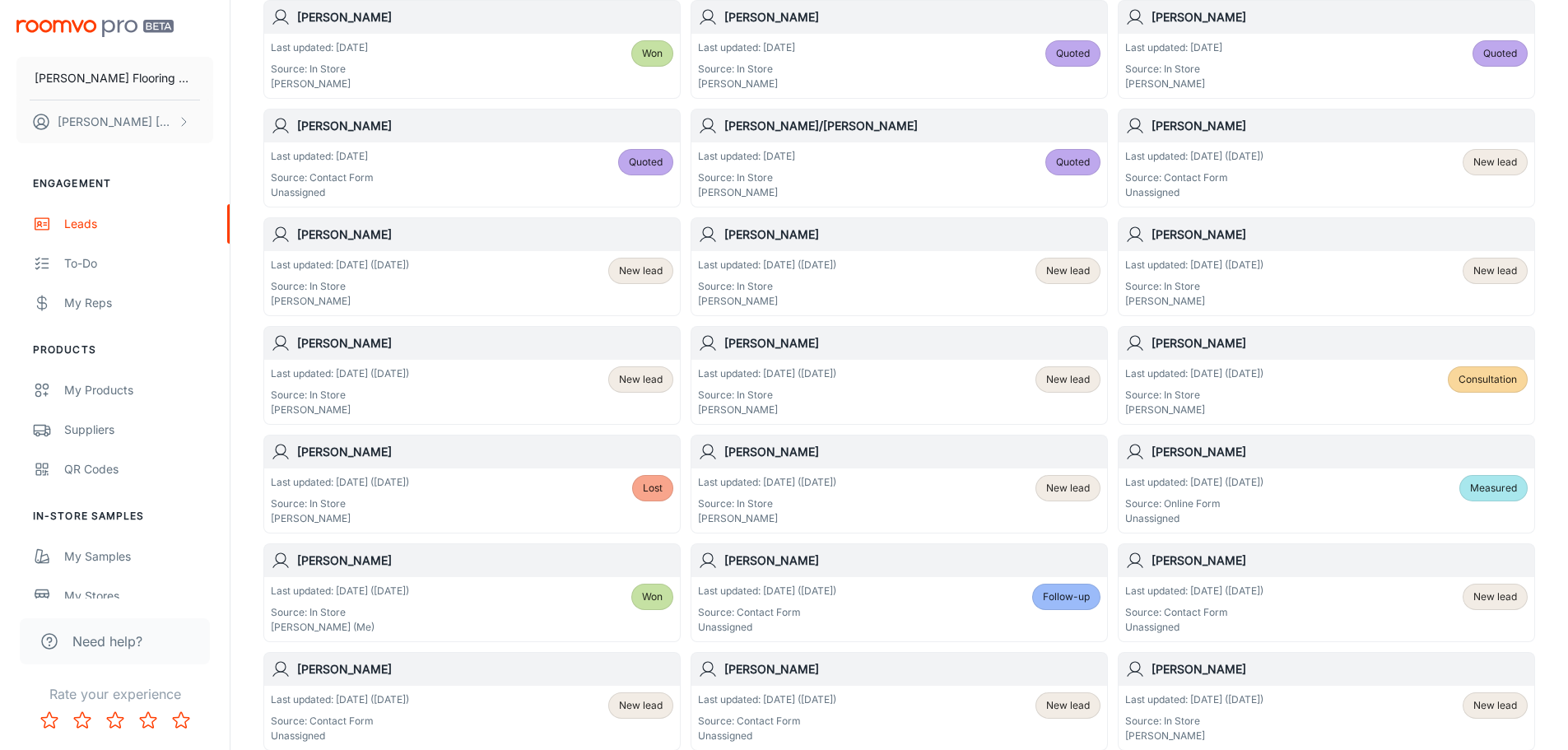
scroll to position [329, 0]
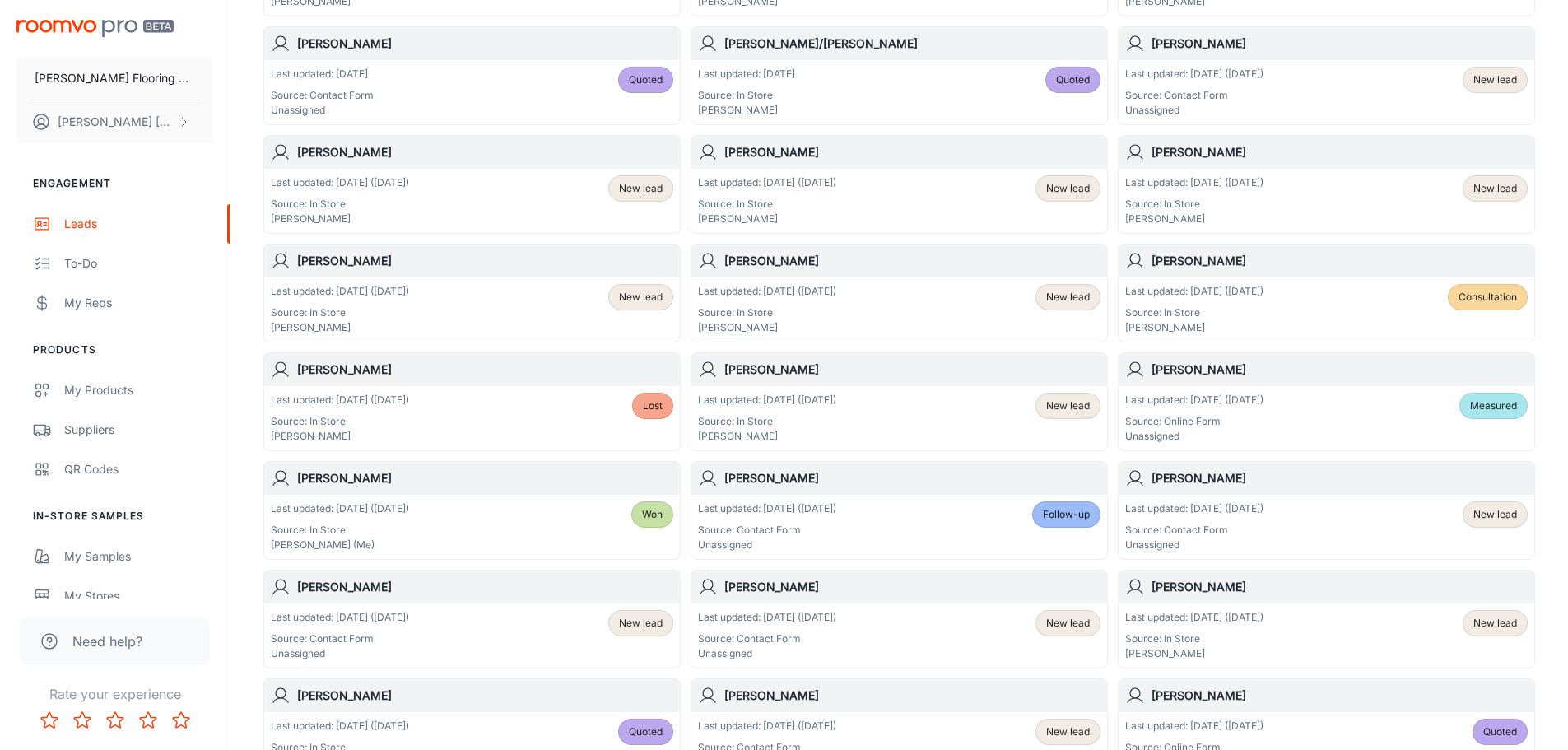
click at [506, 411] on div "Last updated: [DATE] ([DATE]) Source: In Store [PERSON_NAME] Lost" at bounding box center [472, 419] width 402 height 51
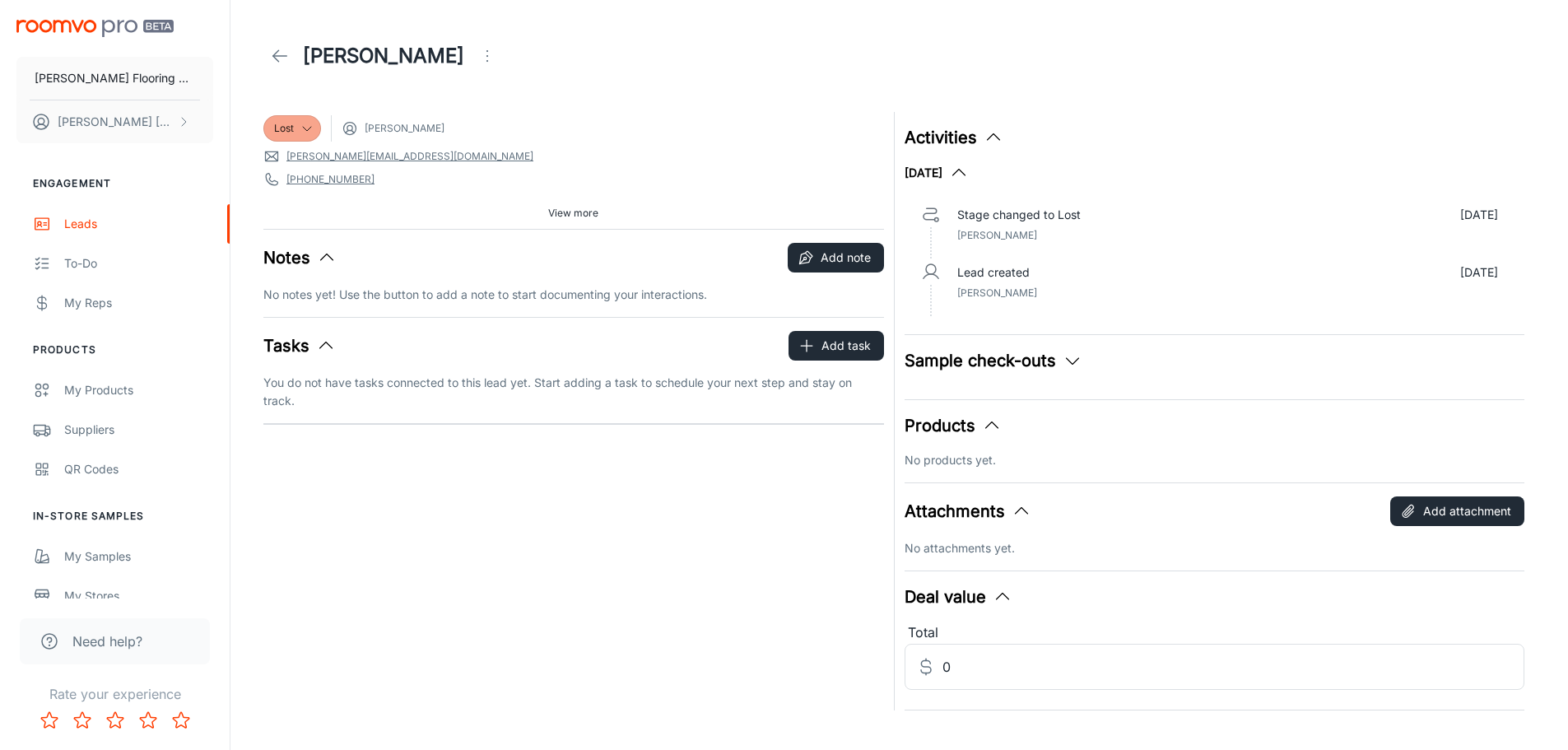
click at [582, 214] on span "View more" at bounding box center [573, 213] width 51 height 15
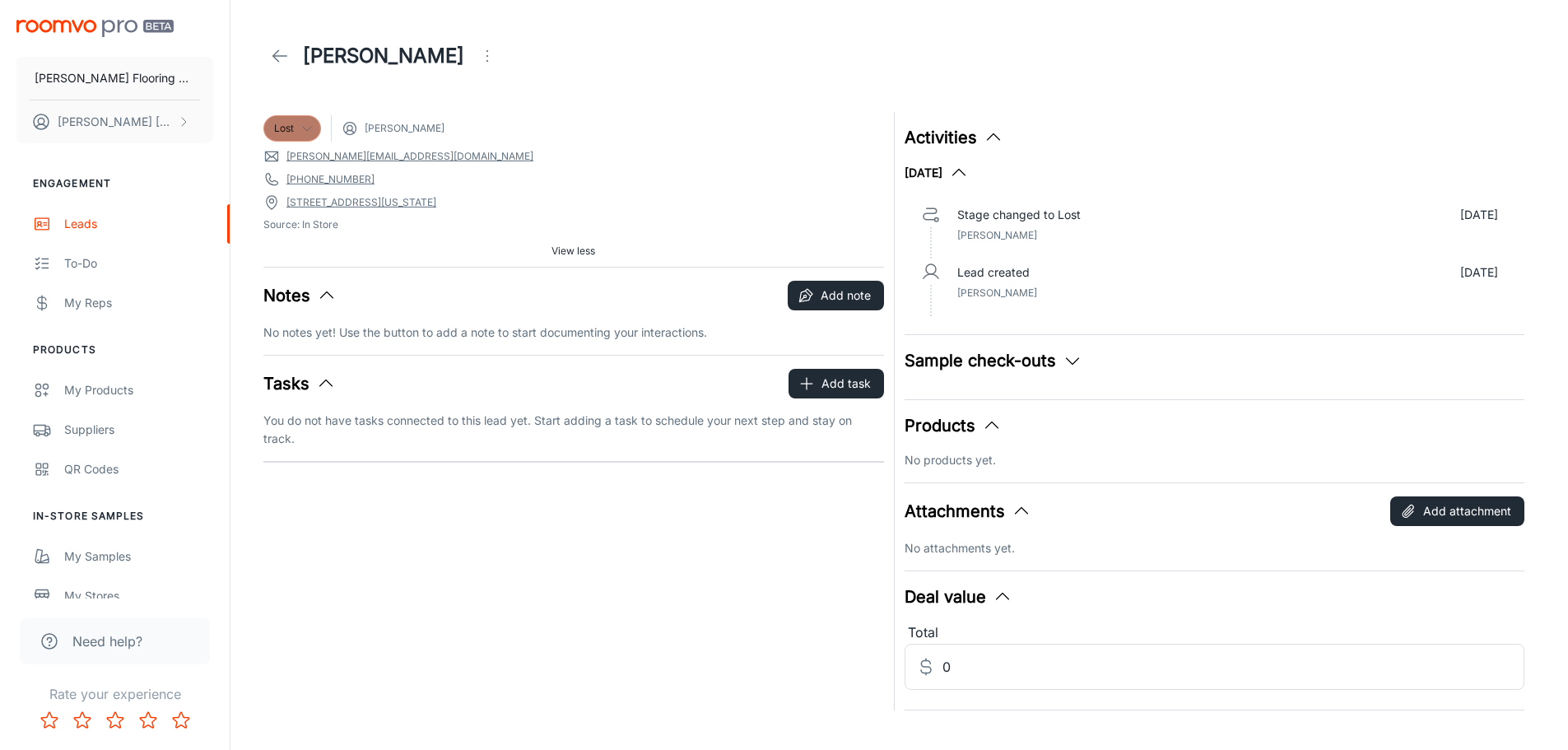
click at [311, 126] on icon at bounding box center [307, 129] width 13 height 13
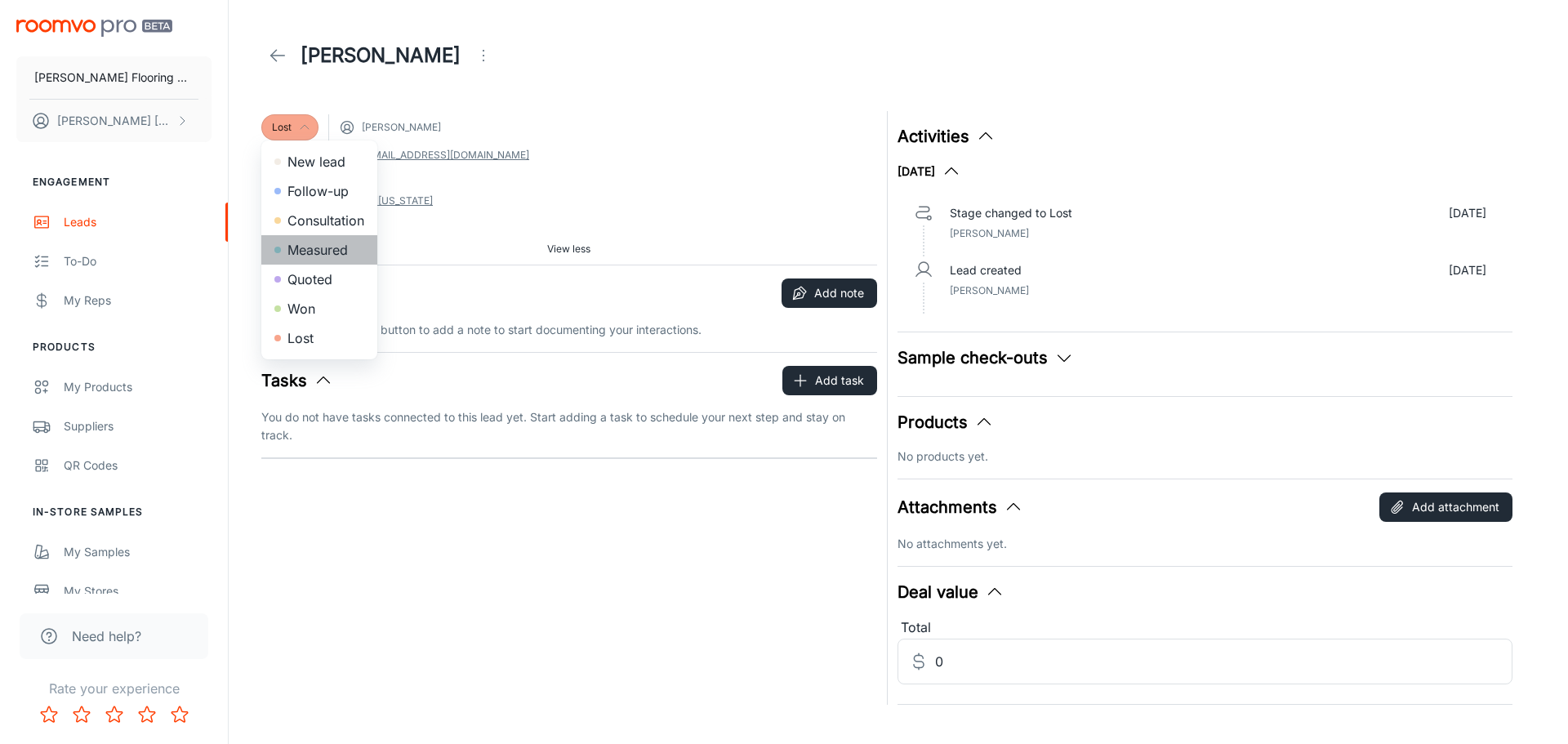
click at [321, 244] on li "Measured" at bounding box center [319, 250] width 116 height 30
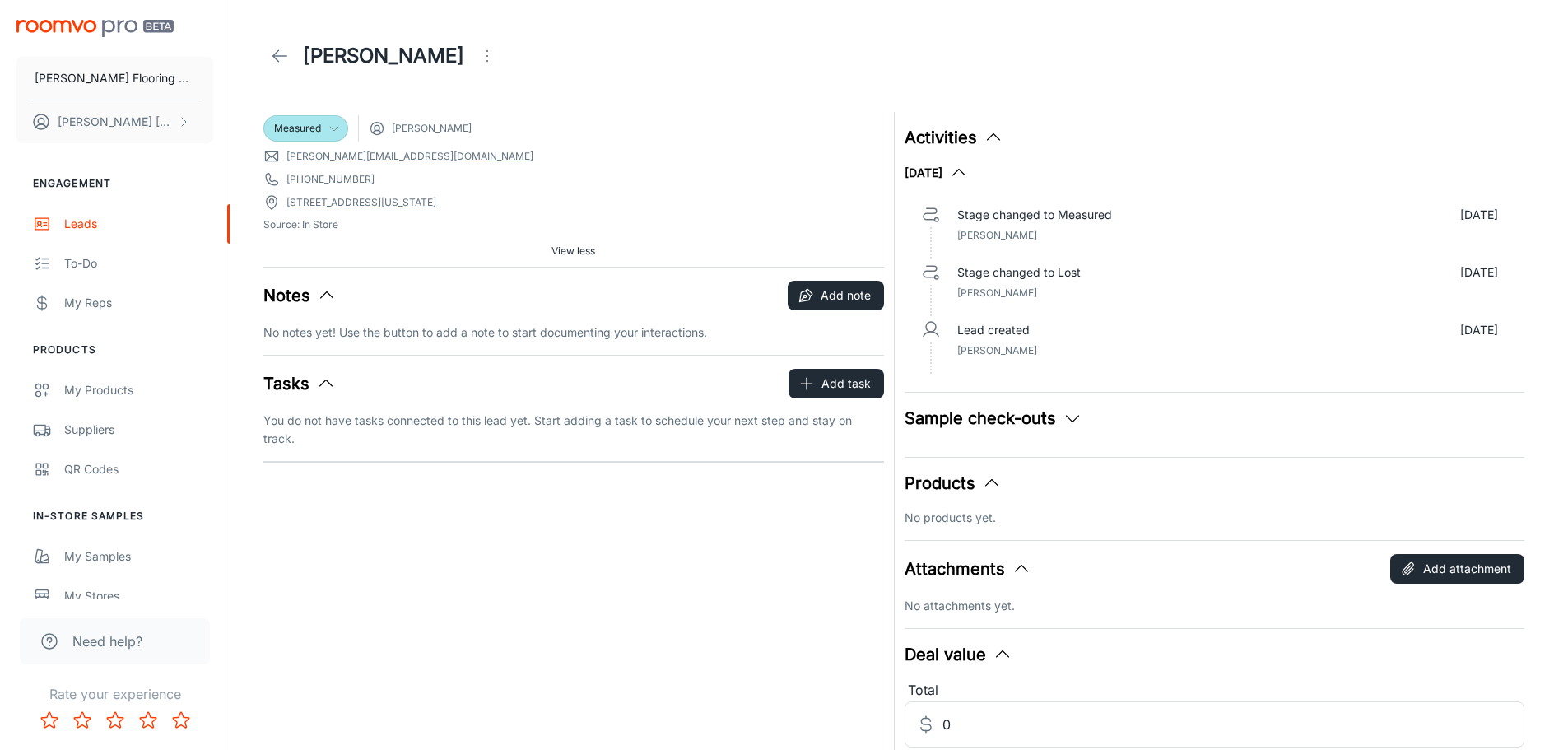
click at [284, 56] on icon at bounding box center [280, 56] width 20 height 20
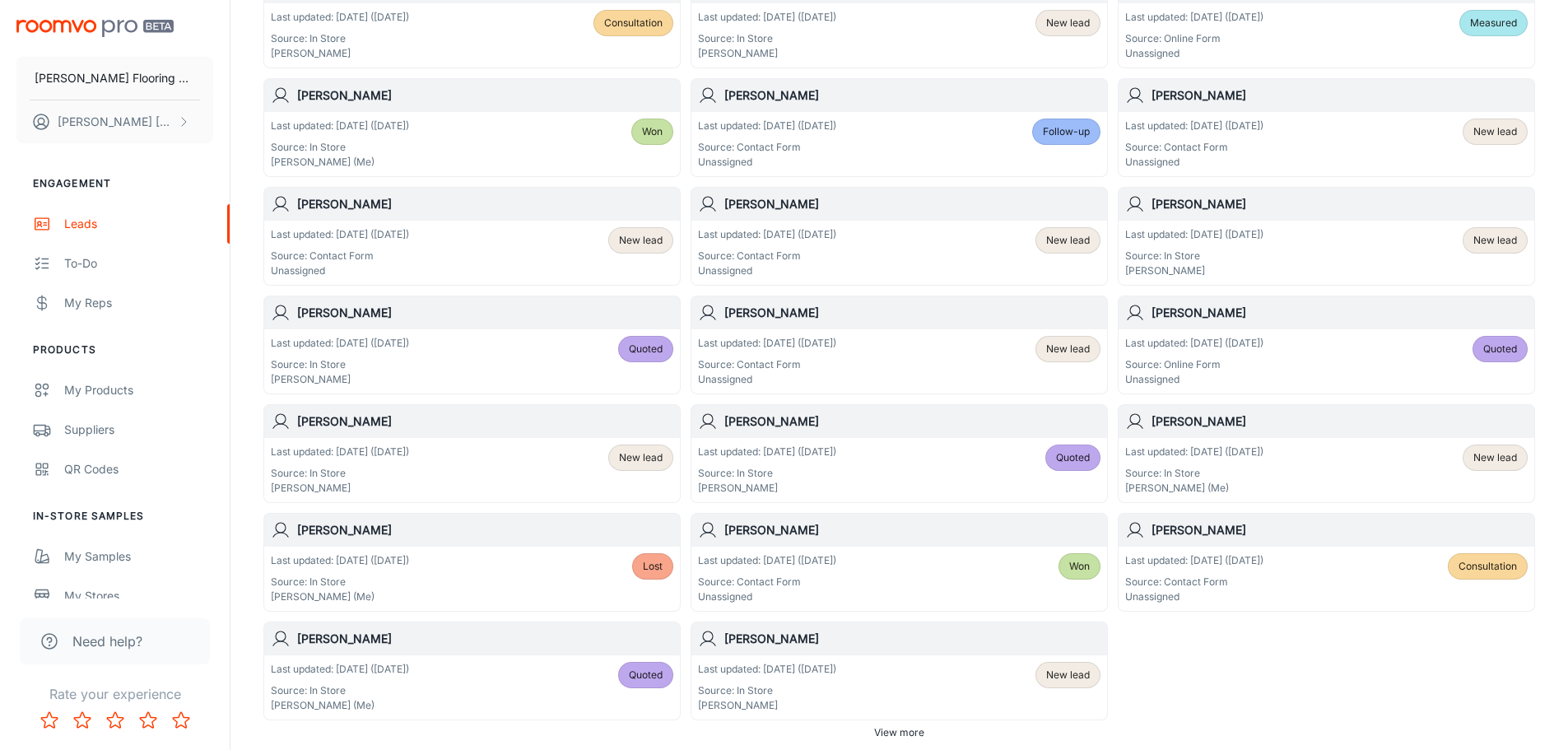
scroll to position [742, 0]
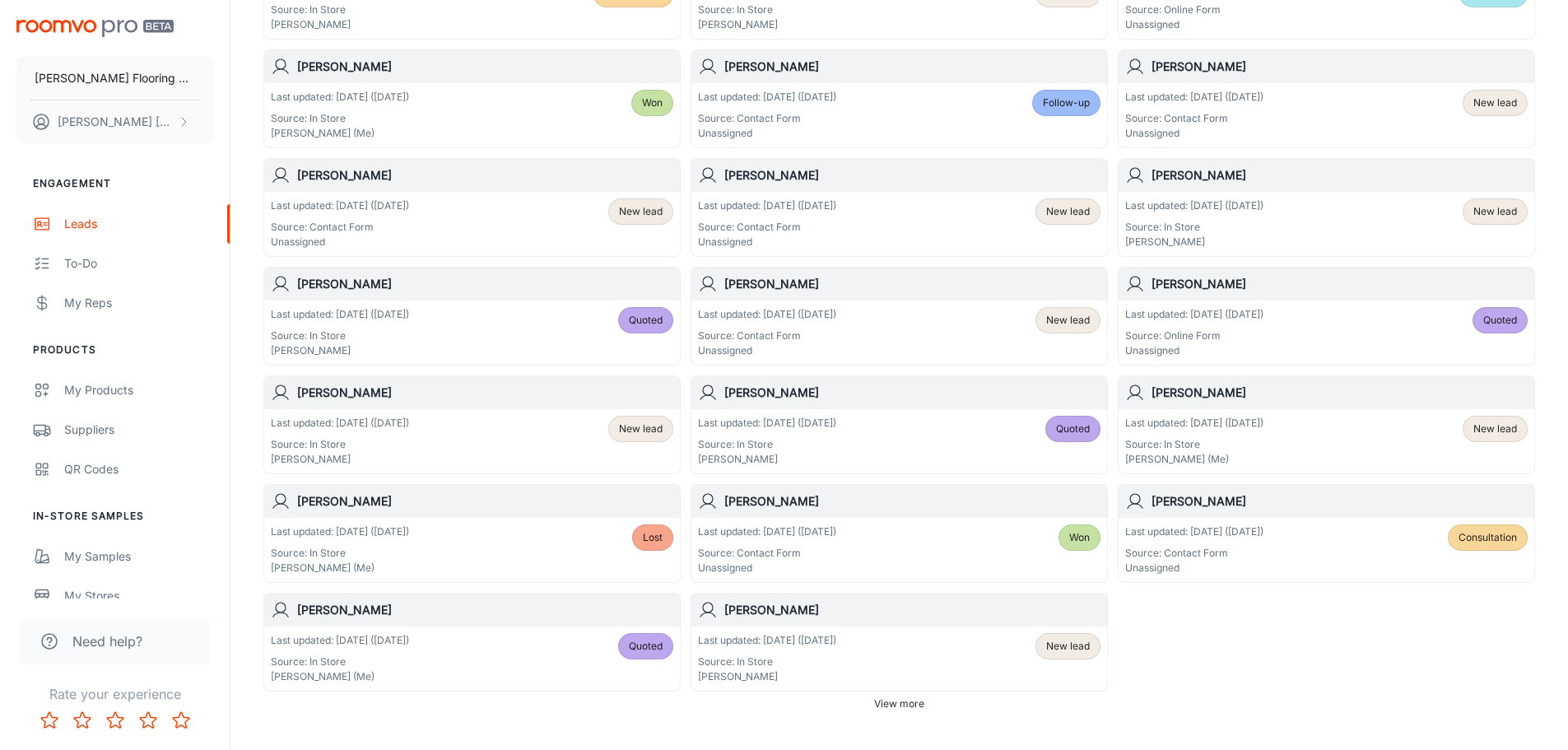
click at [1318, 441] on div "Last updated: [DATE] ([DATE]) Source: In Store [PERSON_NAME] (Me) New lead" at bounding box center [1326, 441] width 402 height 51
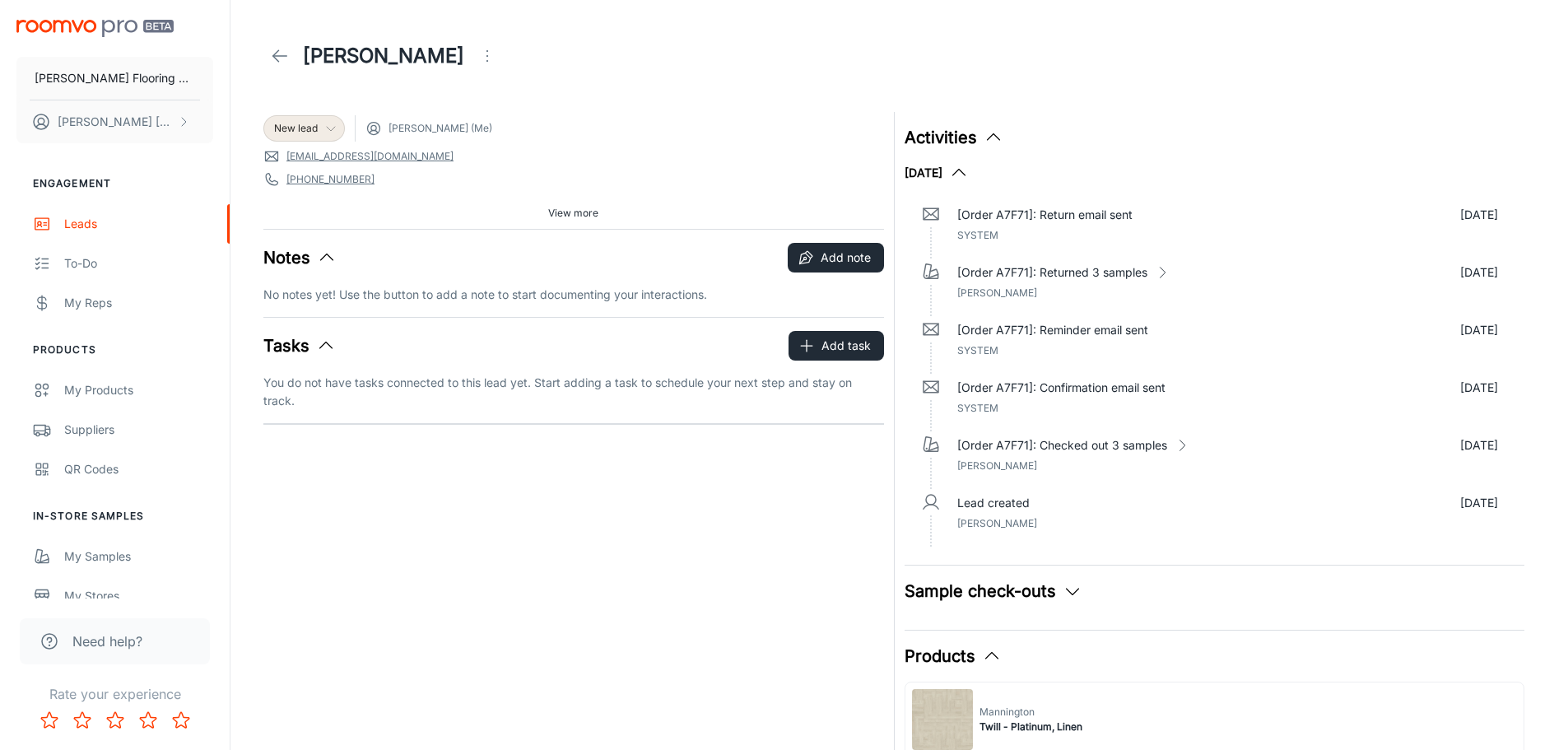
click at [330, 131] on icon at bounding box center [331, 129] width 13 height 13
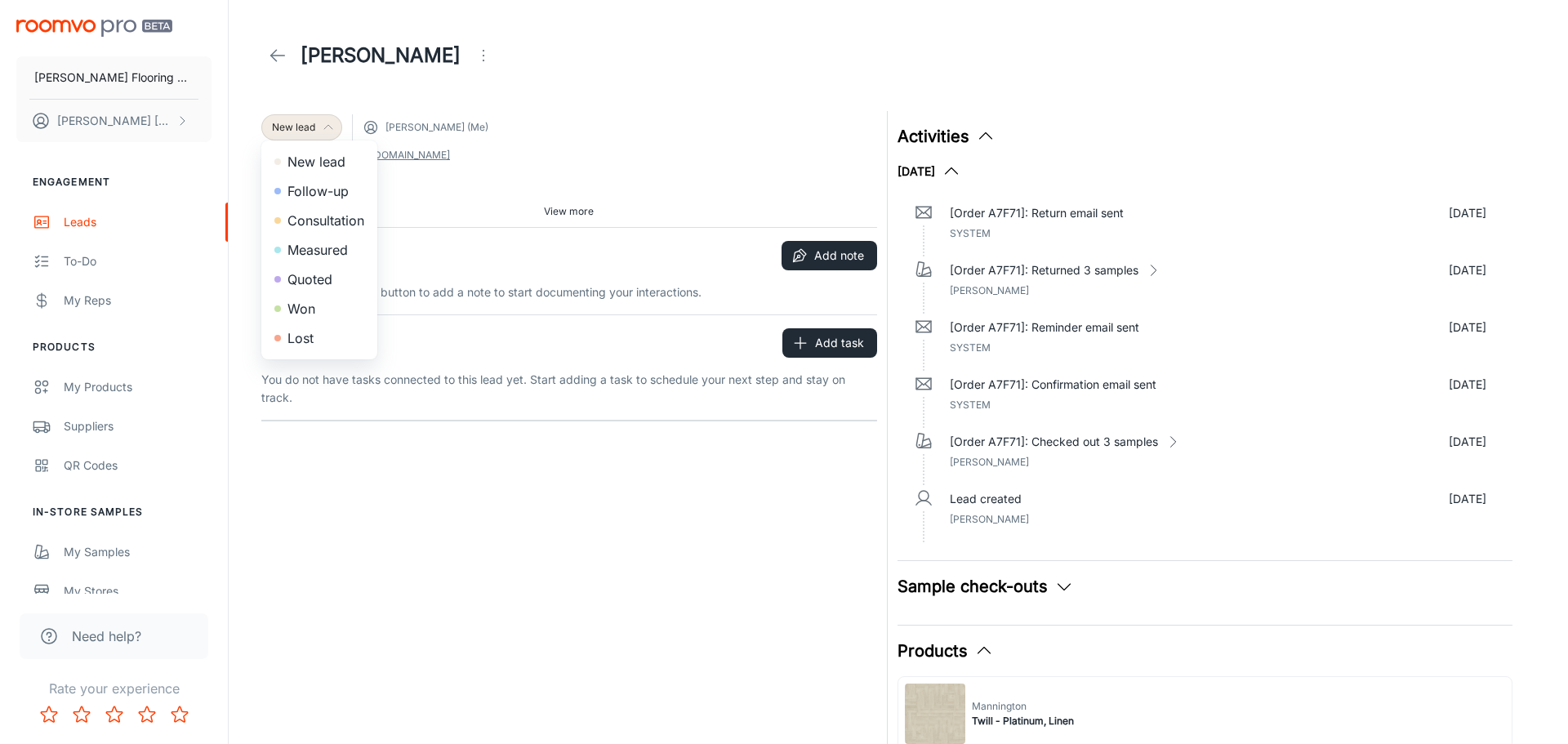
click at [327, 130] on div at bounding box center [784, 372] width 1568 height 744
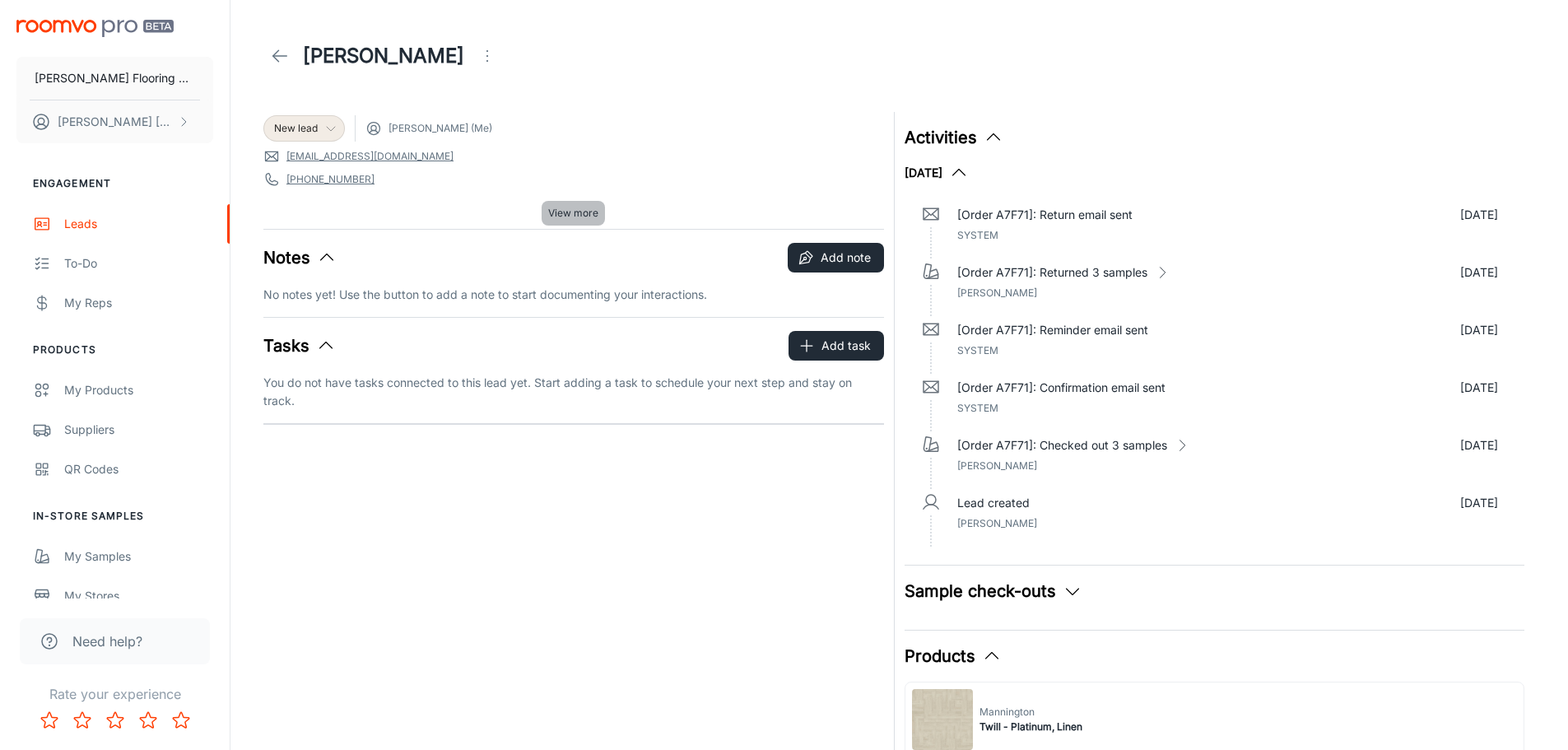
click at [558, 212] on span "View more" at bounding box center [573, 213] width 51 height 15
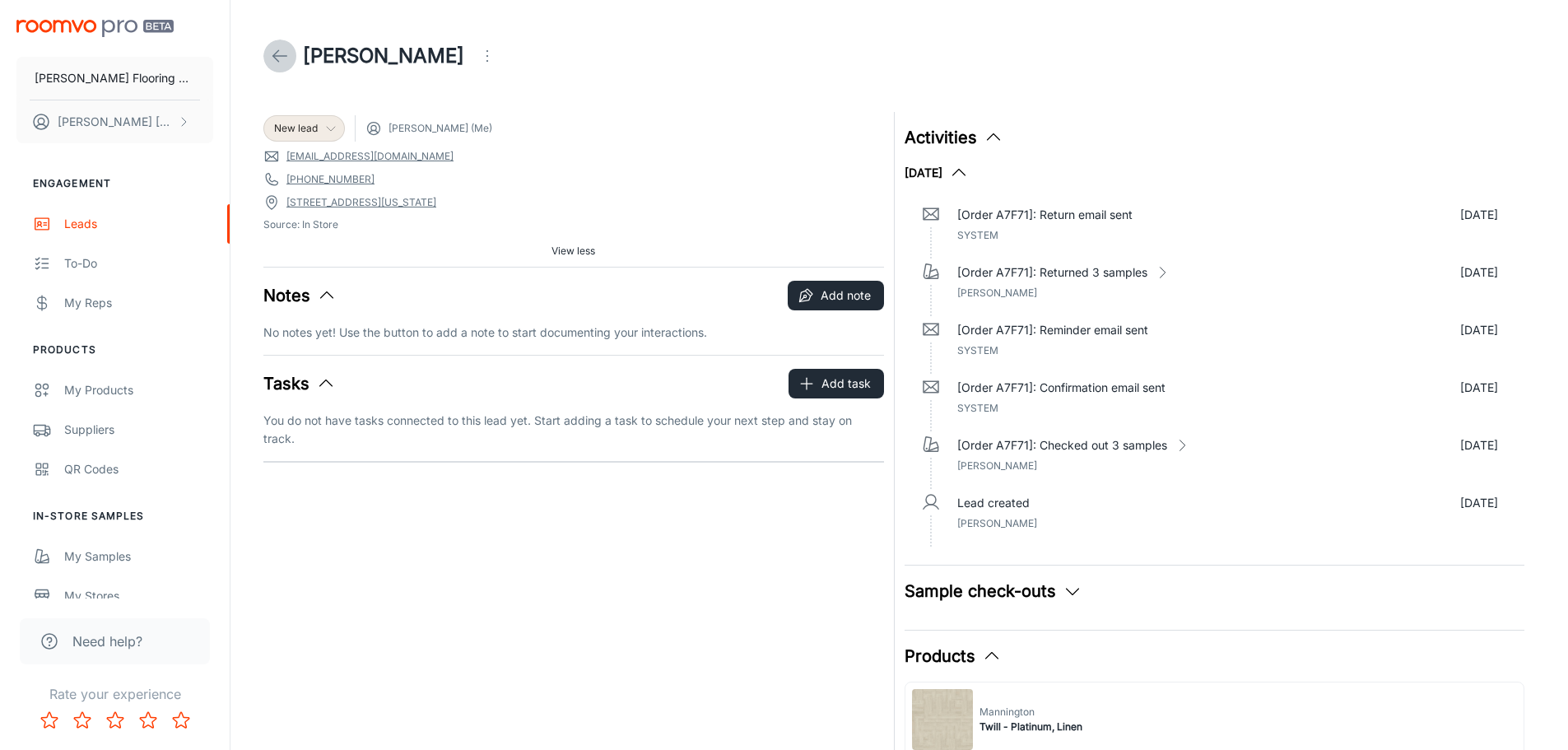
click at [277, 54] on icon at bounding box center [280, 56] width 20 height 20
